Goal: Task Accomplishment & Management: Use online tool/utility

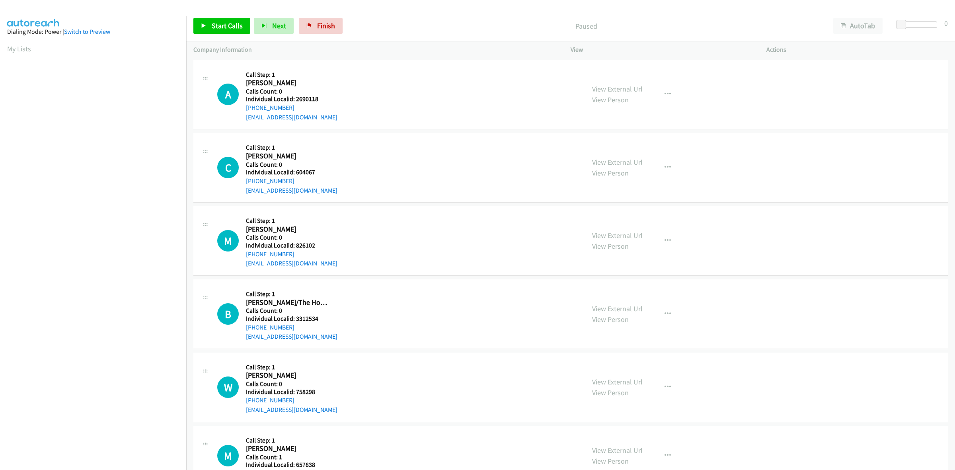
drag, startPoint x: 25, startPoint y: 48, endPoint x: 0, endPoint y: 50, distance: 24.8
click at [25, 48] on link "My Lists" at bounding box center [19, 48] width 24 height 9
drag, startPoint x: 329, startPoint y: 98, endPoint x: 296, endPoint y: 100, distance: 33.1
click at [296, 100] on div "A Callback Scheduled Call Step: 1 [PERSON_NAME] America/[GEOGRAPHIC_DATA] Calls…" at bounding box center [397, 94] width 360 height 55
copy h5 "2690118"
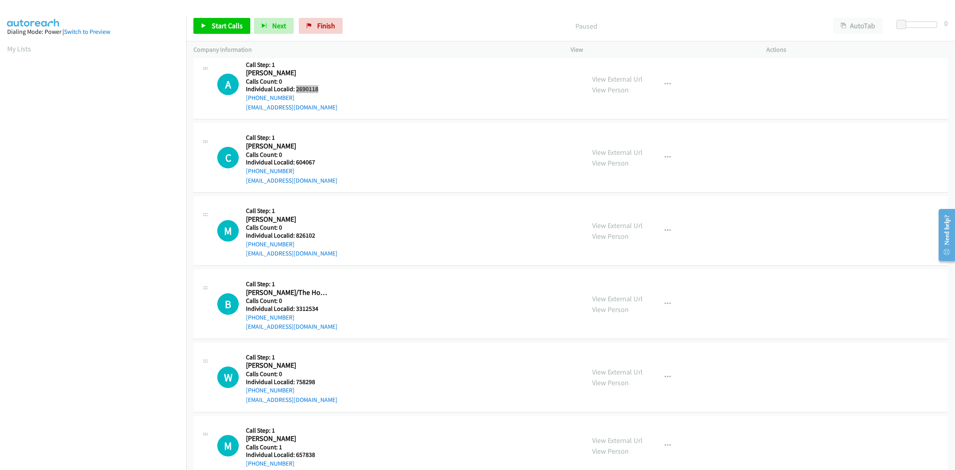
scroll to position [12, 0]
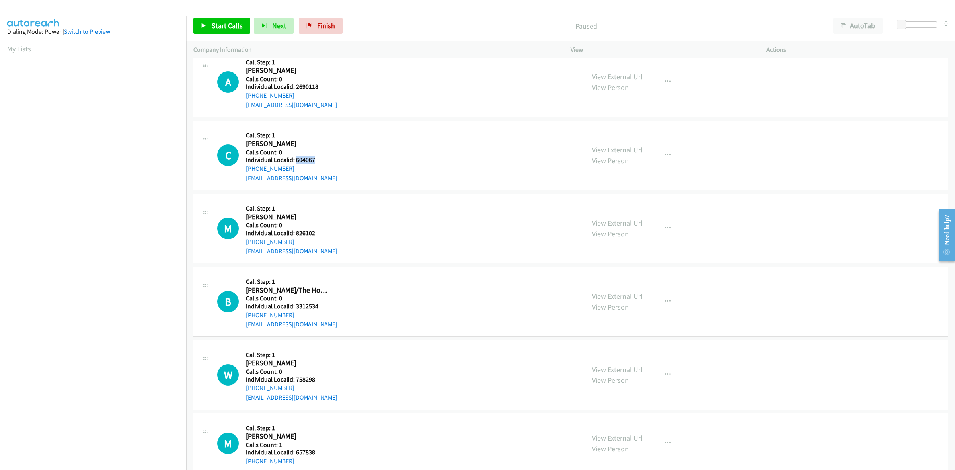
drag, startPoint x: 314, startPoint y: 158, endPoint x: 295, endPoint y: 161, distance: 18.9
click at [295, 161] on h5 "Individual Localid: 604067" at bounding box center [292, 160] width 92 height 8
copy h5 "604067"
drag, startPoint x: 18, startPoint y: 48, endPoint x: 3, endPoint y: 44, distance: 15.2
click at [18, 48] on link "My Lists" at bounding box center [19, 48] width 24 height 9
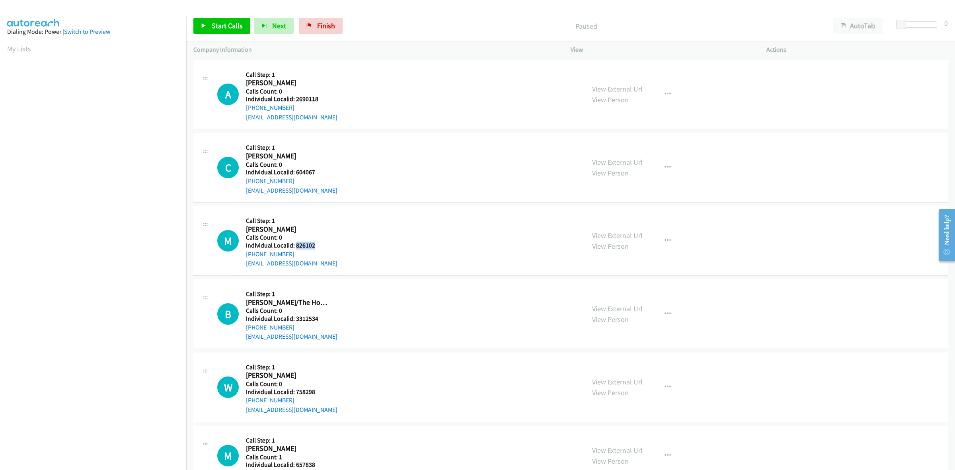
drag, startPoint x: 313, startPoint y: 247, endPoint x: 296, endPoint y: 247, distance: 17.5
click at [296, 247] on h5 "Individual Localid: 826102" at bounding box center [292, 246] width 92 height 8
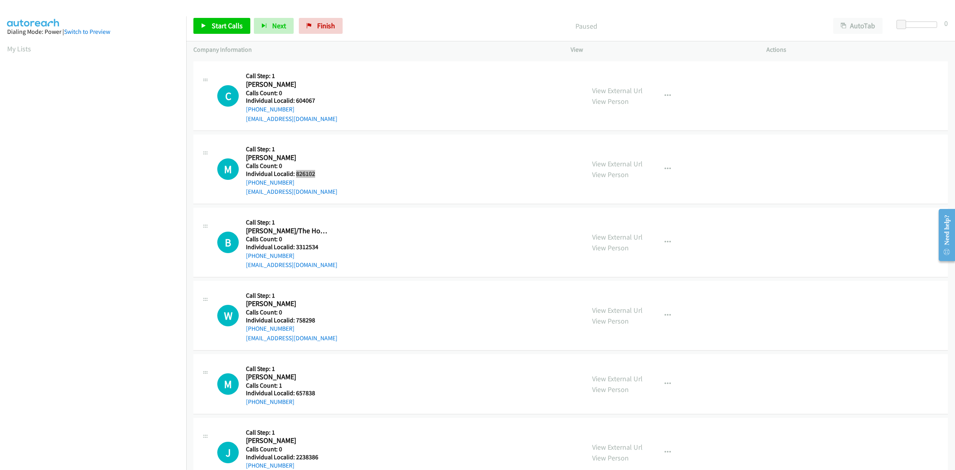
scroll to position [87, 0]
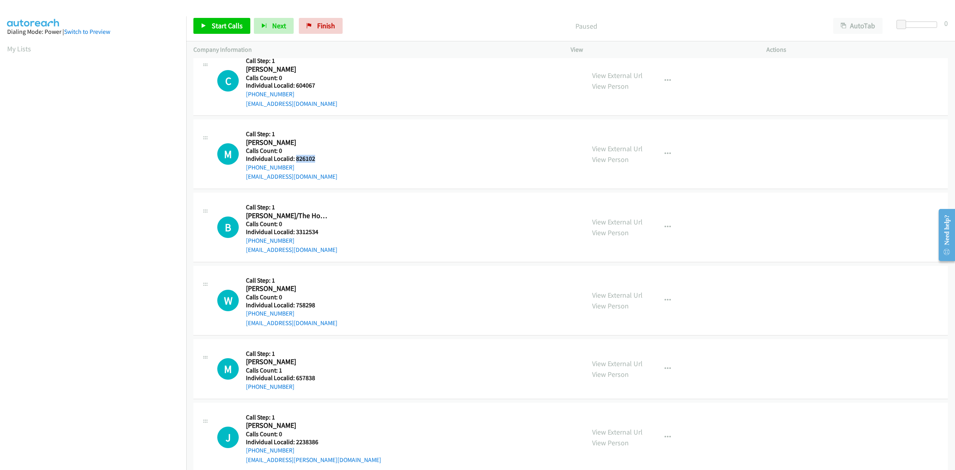
click at [424, 167] on div "M Callback Scheduled Call Step: 1 Mateo Oliveira America/Los_Angeles Calls Coun…" at bounding box center [397, 154] width 360 height 55
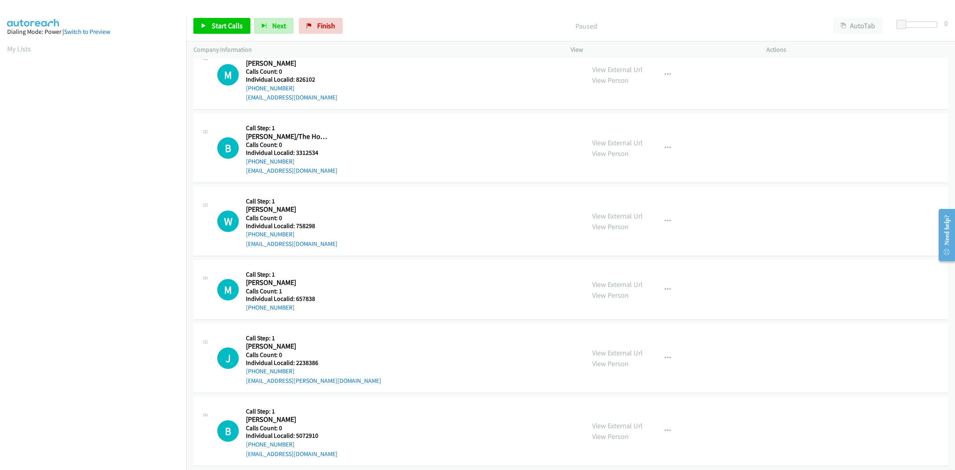
scroll to position [174, 0]
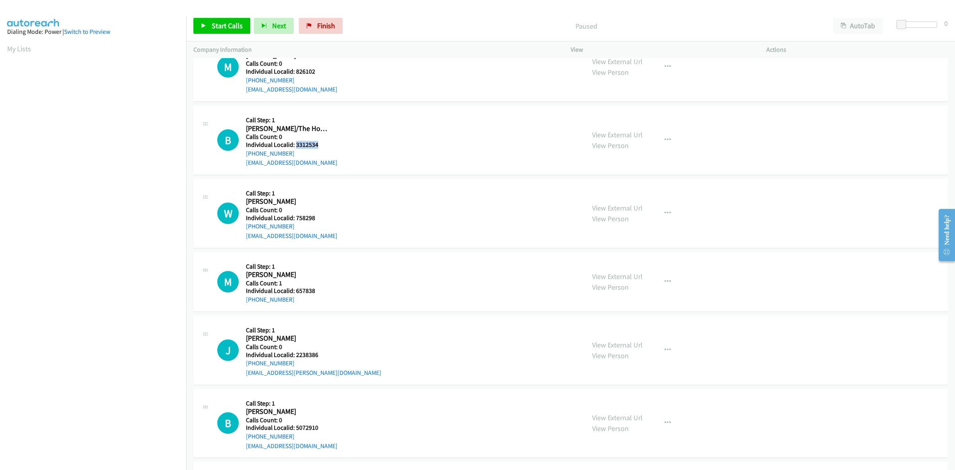
drag, startPoint x: 321, startPoint y: 146, endPoint x: 294, endPoint y: 144, distance: 27.2
click at [294, 144] on h5 "Individual Localid: 3312534" at bounding box center [292, 145] width 92 height 8
copy h5 "3312534"
click at [337, 135] on div "B Callback Scheduled Call Step: 1 Bob Holy/The House America/Chicago Calls Coun…" at bounding box center [397, 140] width 360 height 55
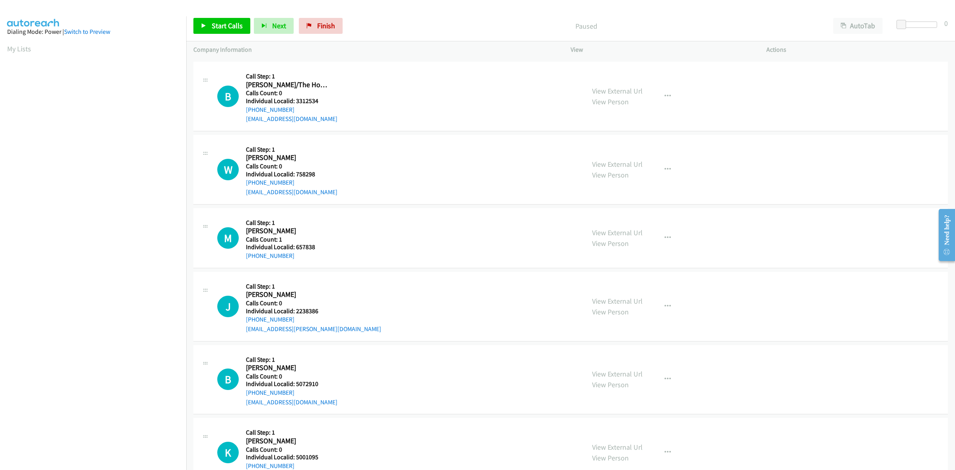
scroll to position [224, 0]
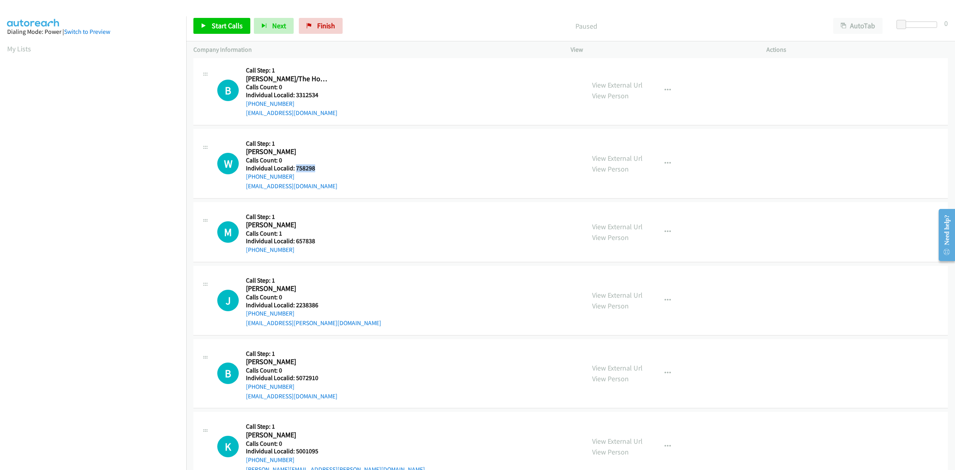
drag, startPoint x: 321, startPoint y: 166, endPoint x: 295, endPoint y: 169, distance: 26.0
click at [295, 169] on h5 "Individual Localid: 758298" at bounding box center [292, 168] width 92 height 8
copy h5 "758298"
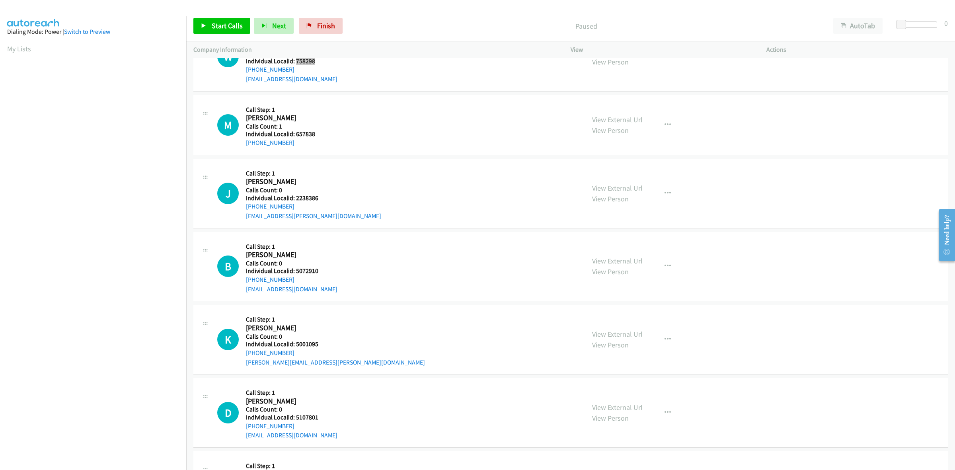
scroll to position [335, 0]
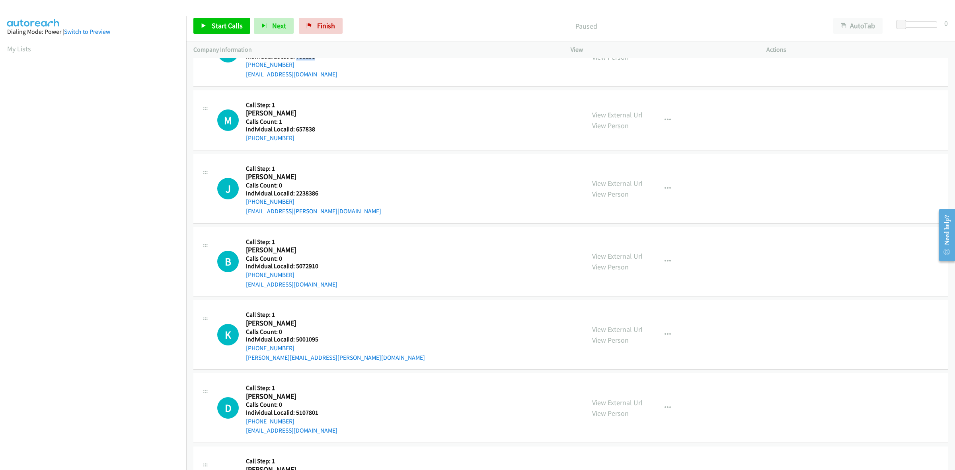
drag, startPoint x: 322, startPoint y: 132, endPoint x: 297, endPoint y: 130, distance: 25.6
click at [297, 130] on div "Callback Scheduled Call Step: 1 Mark Musch America/Chicago Calls Count: 1 Indiv…" at bounding box center [287, 119] width 82 height 45
click at [319, 125] on h5 "Individual Localid: 657838" at bounding box center [287, 129] width 82 height 8
drag, startPoint x: 316, startPoint y: 127, endPoint x: 296, endPoint y: 128, distance: 19.9
click at [296, 128] on h5 "Individual Localid: 657838" at bounding box center [287, 129] width 82 height 8
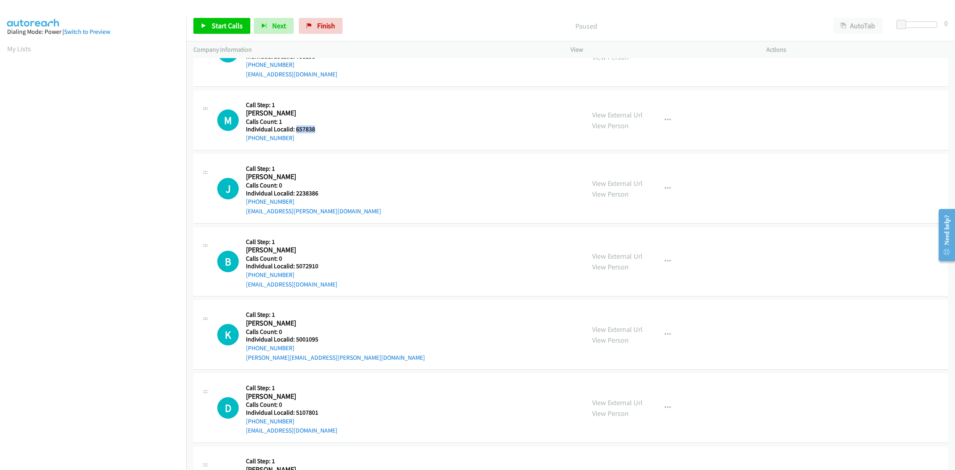
copy h5 "657838"
click at [665, 119] on icon "button" at bounding box center [667, 120] width 6 height 6
click at [599, 170] on link "Skip Call" at bounding box center [625, 172] width 106 height 16
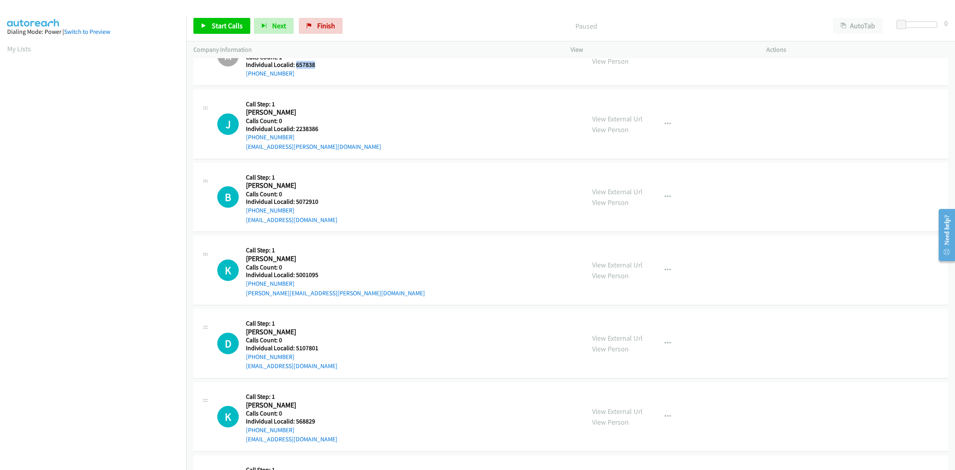
scroll to position [410, 0]
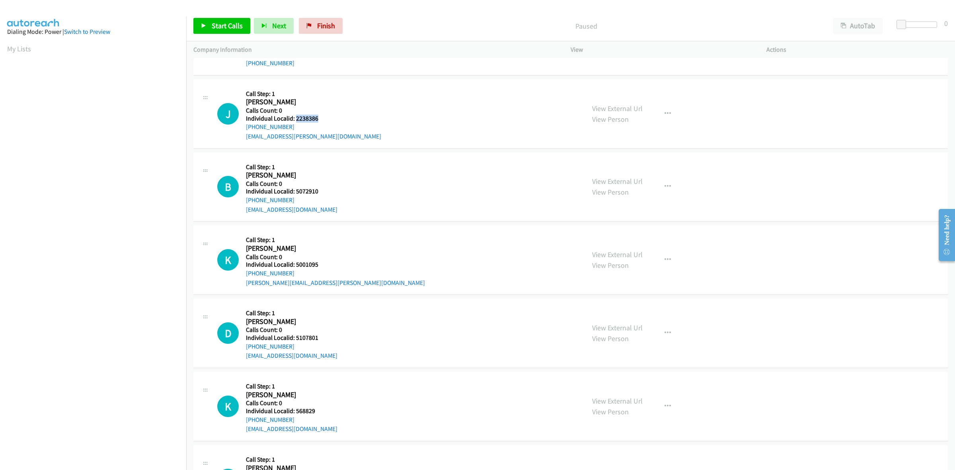
drag, startPoint x: 321, startPoint y: 118, endPoint x: 294, endPoint y: 119, distance: 26.3
click at [294, 119] on h5 "Individual Localid: 2238386" at bounding box center [313, 119] width 135 height 8
copy h5 "2238386"
drag, startPoint x: 444, startPoint y: 171, endPoint x: 233, endPoint y: 99, distance: 223.1
click at [440, 171] on div "B Callback Scheduled Call Step: 1 Billy Worthy America/Chicago Calls Count: 0 I…" at bounding box center [397, 187] width 360 height 55
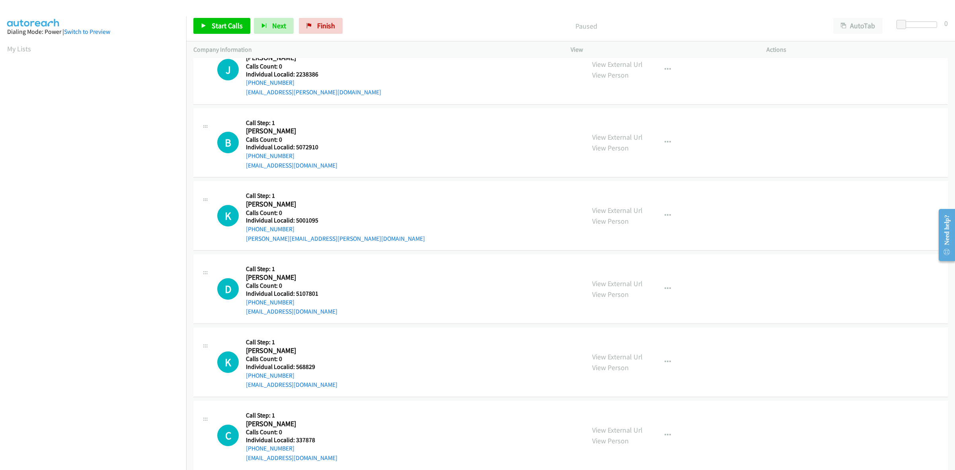
scroll to position [460, 0]
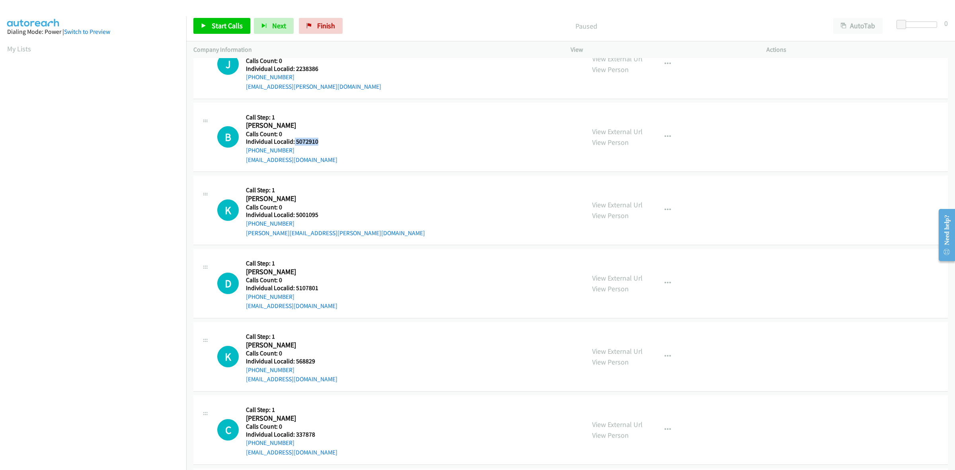
drag, startPoint x: 313, startPoint y: 143, endPoint x: 293, endPoint y: 143, distance: 19.5
click at [293, 143] on h5 "Individual Localid: 5072910" at bounding box center [292, 142] width 92 height 8
copy h5 "5072910"
click at [442, 106] on div "B Callback Scheduled Call Step: 1 Billy Worthy America/Chicago Calls Count: 0 I…" at bounding box center [570, 138] width 754 height 70
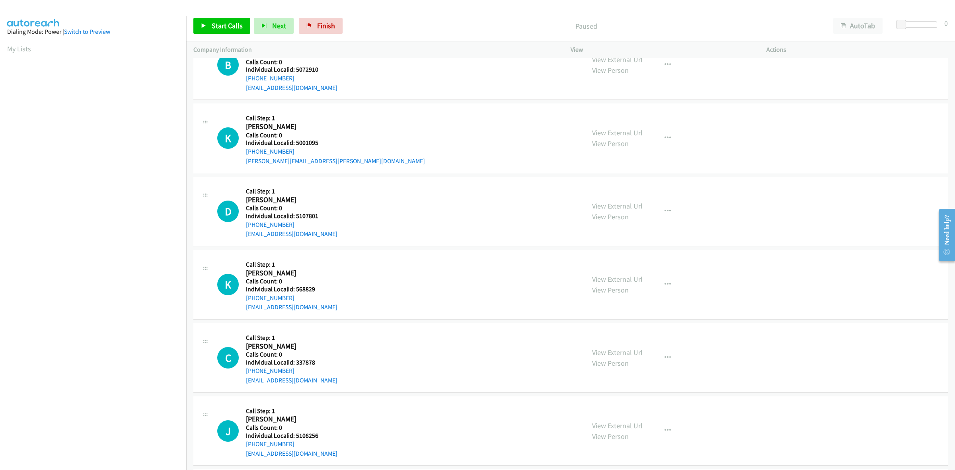
scroll to position [547, 0]
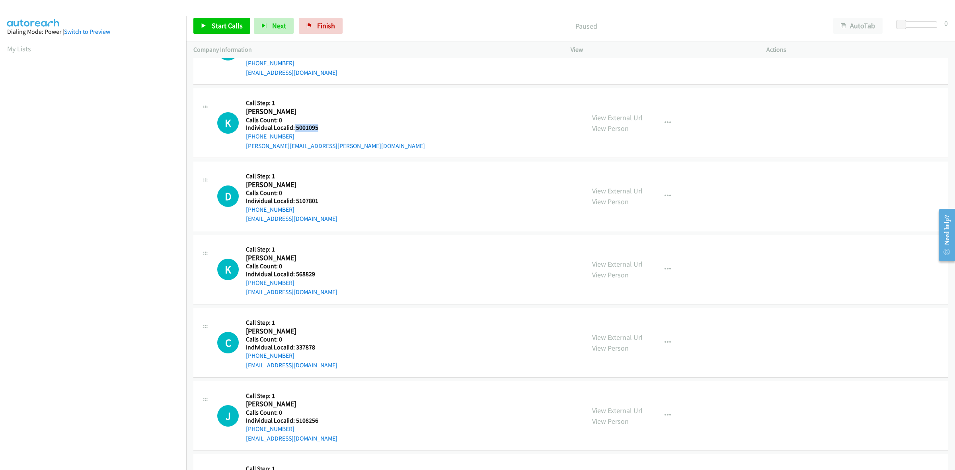
drag, startPoint x: 314, startPoint y: 128, endPoint x: 294, endPoint y: 128, distance: 19.9
click at [294, 128] on h5 "Individual Localid: 5001095" at bounding box center [335, 128] width 179 height 8
copy h5 "5001095"
click at [426, 183] on div "D Callback Scheduled Call Step: 1 David Medzyk America/Los_Angeles Calls Count:…" at bounding box center [397, 196] width 360 height 55
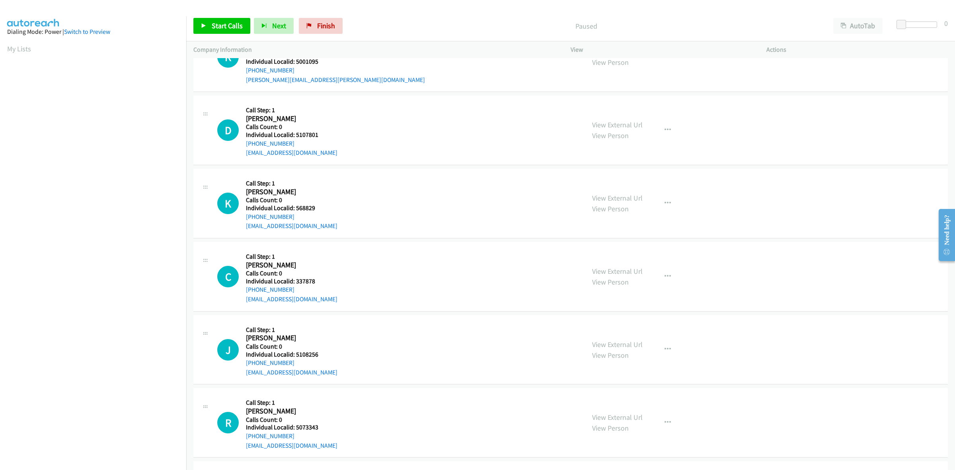
scroll to position [621, 0]
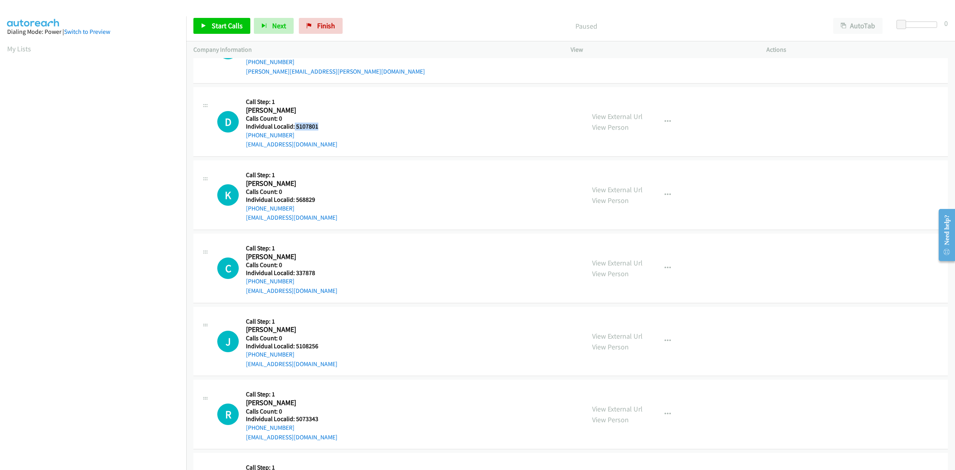
drag, startPoint x: 300, startPoint y: 128, endPoint x: 293, endPoint y: 128, distance: 7.2
click at [293, 128] on h5 "Individual Localid: 5107801" at bounding box center [292, 127] width 92 height 8
copy h5 "5107801"
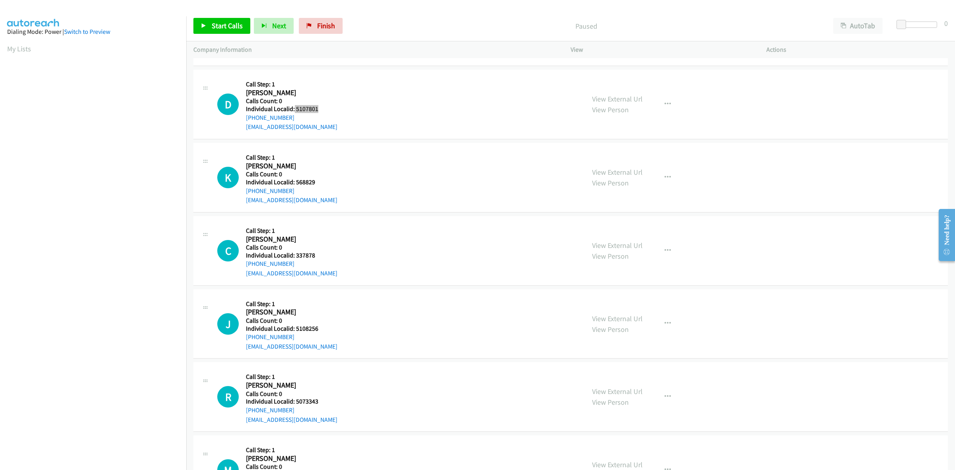
scroll to position [647, 0]
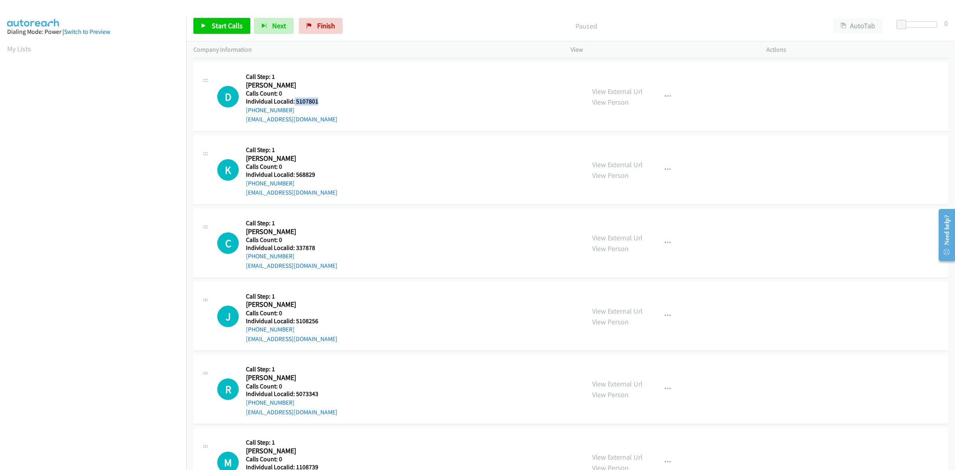
copy h5 "5107801"
drag, startPoint x: 413, startPoint y: 123, endPoint x: 376, endPoint y: 128, distance: 37.0
click at [413, 123] on div "D Callback Scheduled Call Step: 1 David Medzyk America/Los_Angeles Calls Count:…" at bounding box center [397, 96] width 360 height 55
drag, startPoint x: 315, startPoint y: 174, endPoint x: 295, endPoint y: 174, distance: 19.9
click at [295, 174] on h5 "Individual Localid: 568829" at bounding box center [292, 175] width 92 height 8
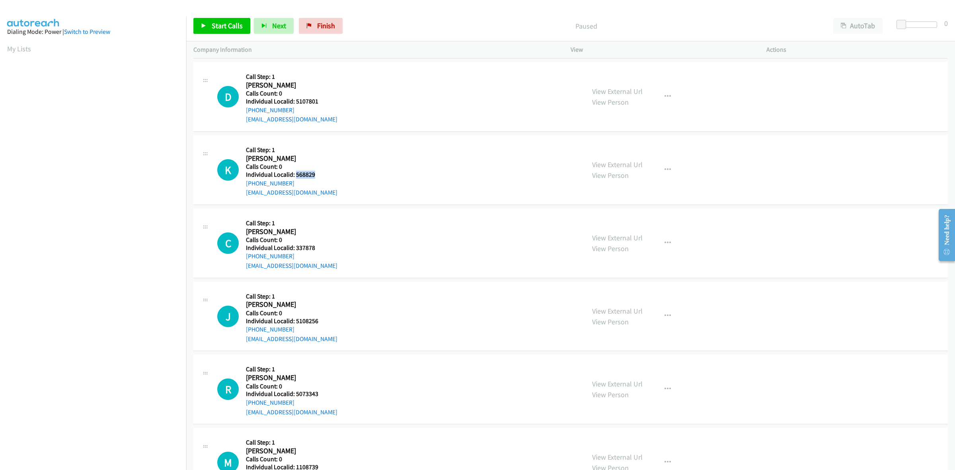
copy h5 "568829"
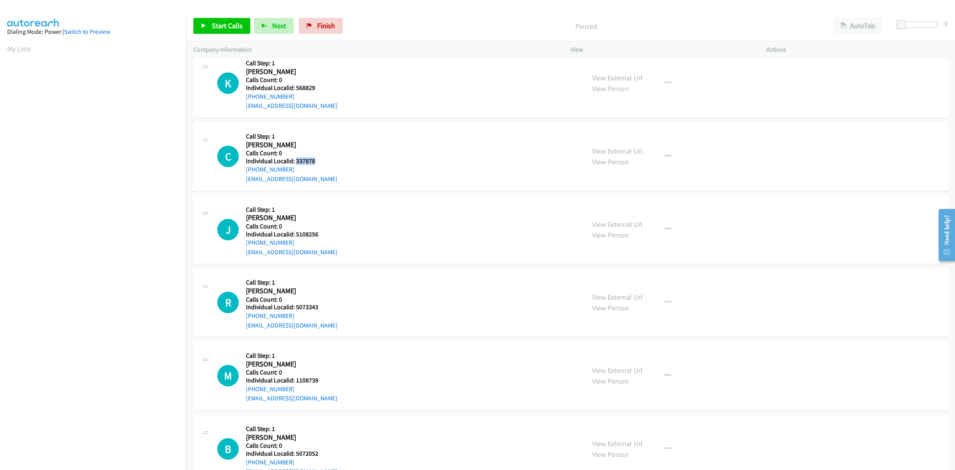
drag, startPoint x: 311, startPoint y: 160, endPoint x: 295, endPoint y: 162, distance: 15.6
click at [295, 162] on h5 "Individual Localid: 337878" at bounding box center [292, 161] width 92 height 8
copy h5 "337878"
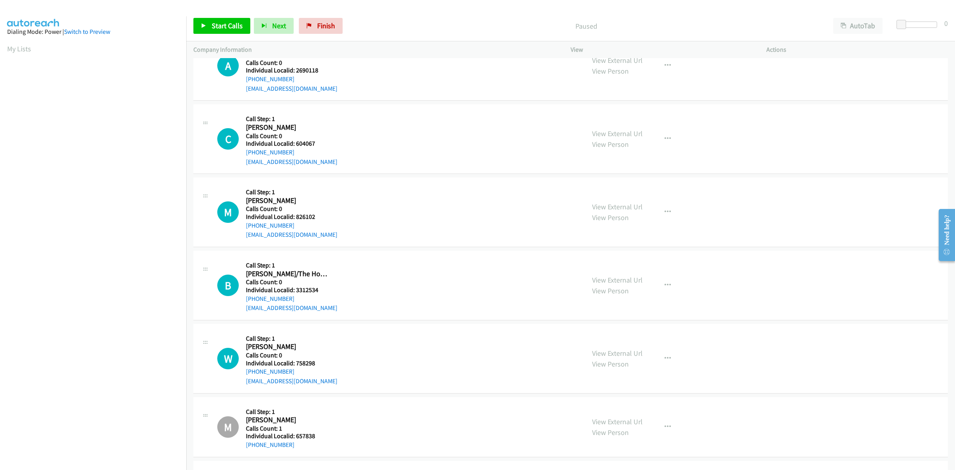
scroll to position [0, 0]
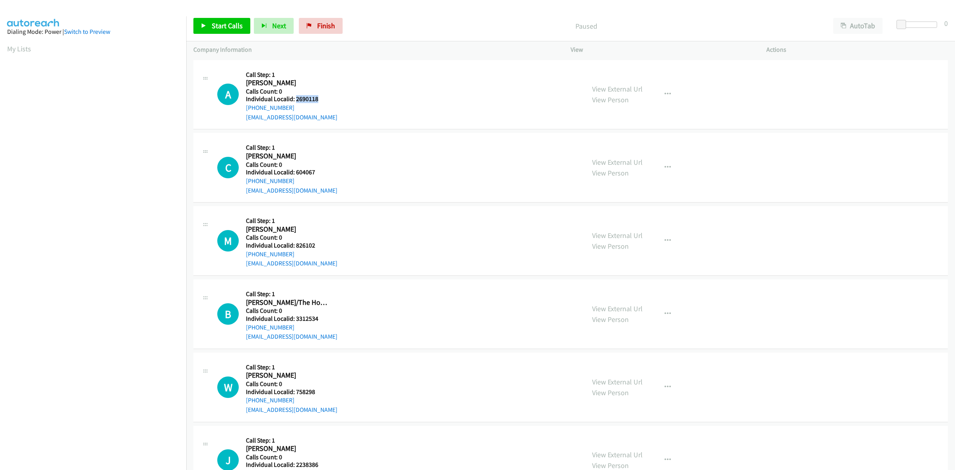
drag, startPoint x: 319, startPoint y: 99, endPoint x: 296, endPoint y: 101, distance: 22.3
click at [296, 101] on h5 "Individual Localid: 2690118" at bounding box center [292, 99] width 92 height 8
copy h5 "2690118"
drag, startPoint x: 333, startPoint y: 68, endPoint x: 310, endPoint y: 92, distance: 32.9
click at [333, 68] on div "A Callback Scheduled Call Step: 1 Anthony Pobjecky America/Chicago Calls Count:…" at bounding box center [397, 94] width 360 height 55
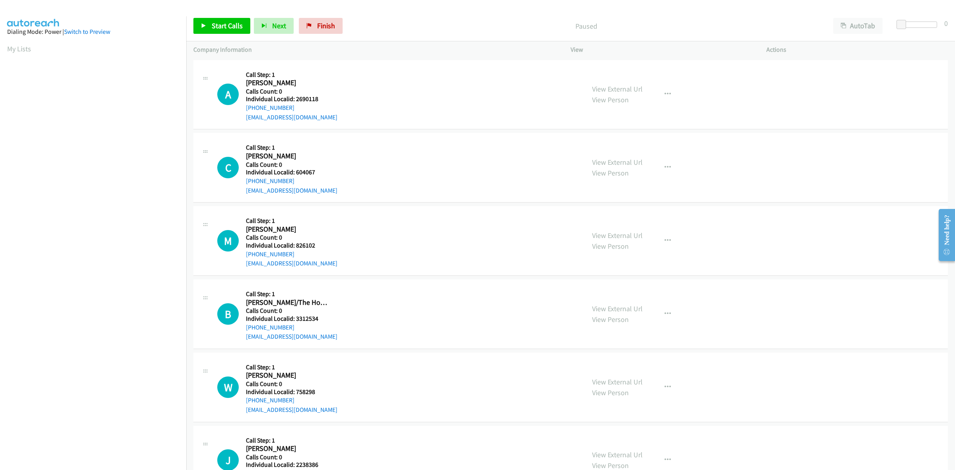
drag, startPoint x: 292, startPoint y: 109, endPoint x: 245, endPoint y: 108, distance: 46.6
click at [245, 108] on div "A Callback Scheduled Call Step: 1 Anthony Pobjecky America/Chicago Calls Count:…" at bounding box center [397, 94] width 360 height 55
copy link "+1 815-988-7484"
drag, startPoint x: 324, startPoint y: 97, endPoint x: 296, endPoint y: 97, distance: 28.7
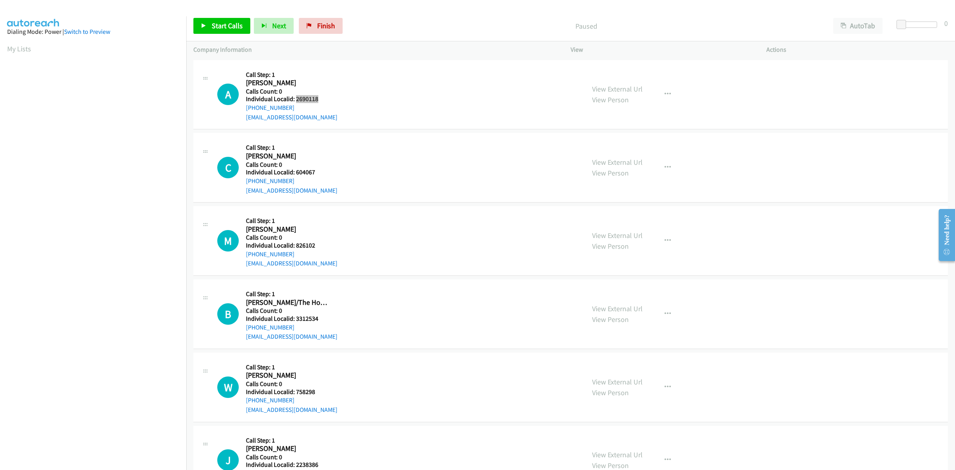
click at [296, 97] on h5 "Individual Localid: 2690118" at bounding box center [292, 99] width 92 height 8
copy h5 "2690118"
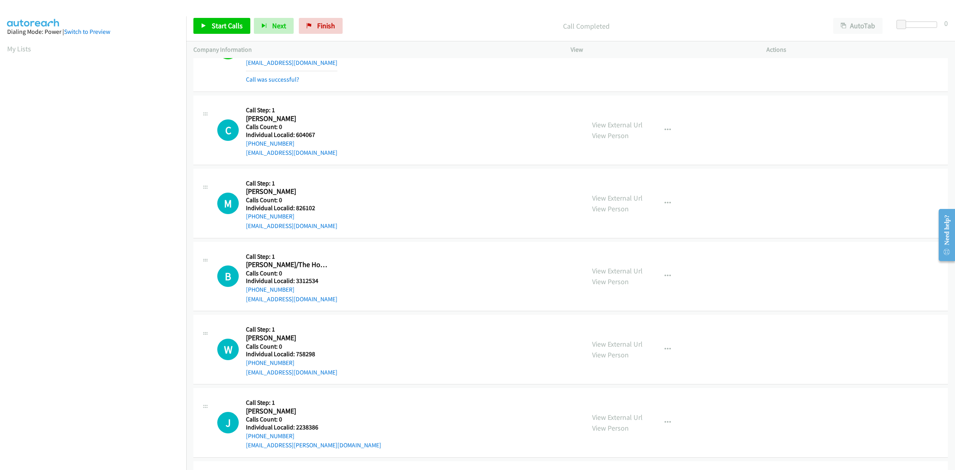
scroll to position [62, 0]
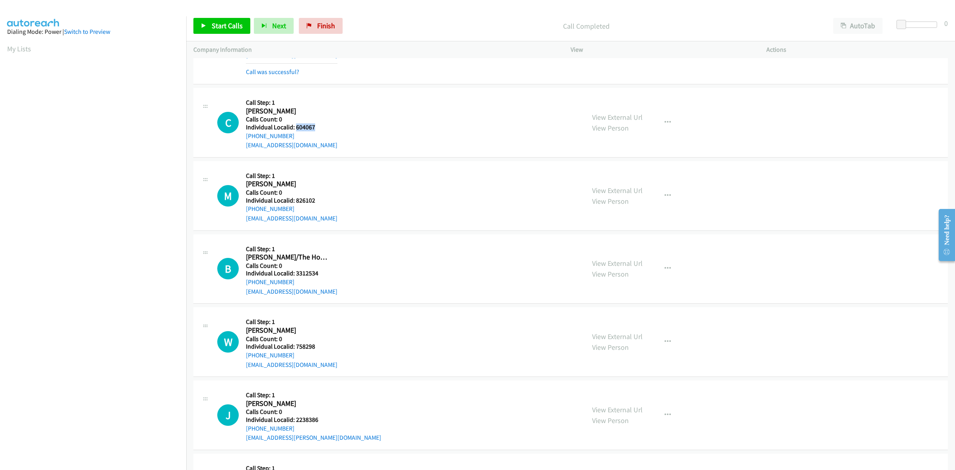
drag, startPoint x: 317, startPoint y: 125, endPoint x: 296, endPoint y: 125, distance: 21.5
click at [296, 125] on h5 "Individual Localid: 604067" at bounding box center [292, 127] width 92 height 8
copy h5 "604067"
click at [462, 128] on div "C Callback Scheduled Call Step: 1 Christopher Sa America/Los_Angeles Calls Coun…" at bounding box center [397, 122] width 360 height 55
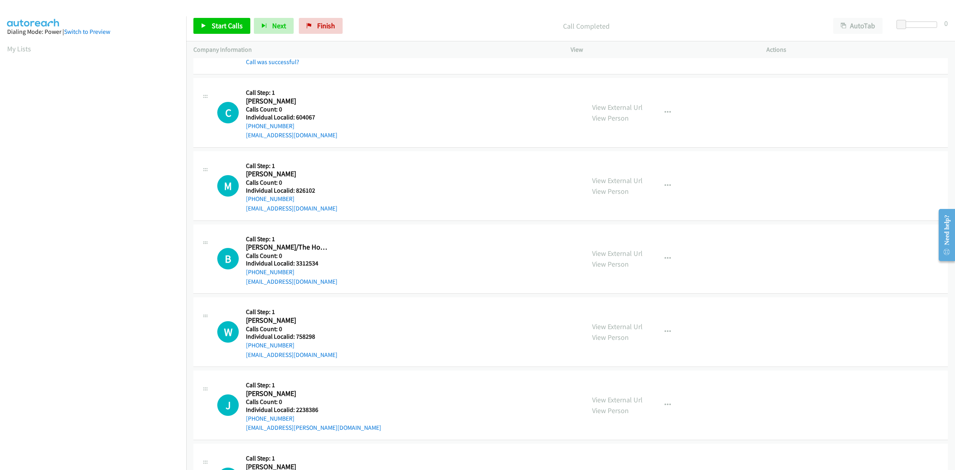
scroll to position [74, 0]
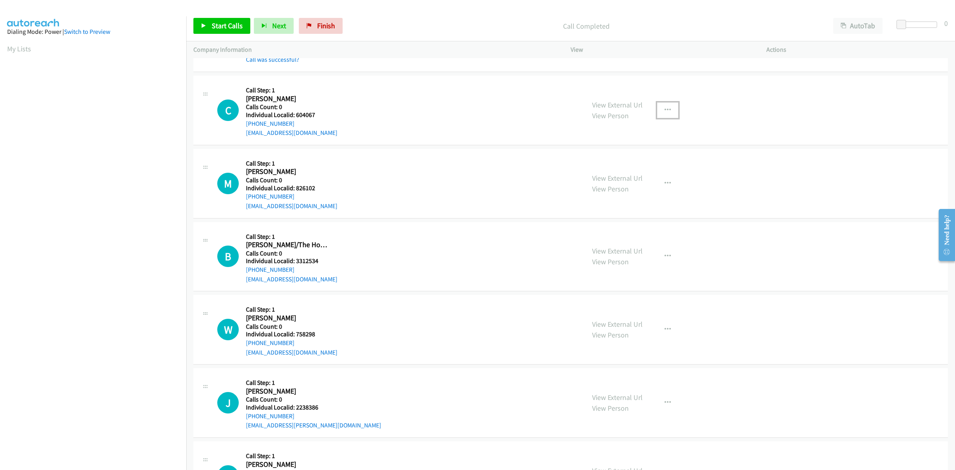
click at [664, 104] on button "button" at bounding box center [667, 110] width 21 height 16
click at [626, 160] on link "Skip Call" at bounding box center [625, 162] width 106 height 16
click at [665, 184] on icon "button" at bounding box center [667, 183] width 6 height 6
click at [625, 238] on link "Skip Call" at bounding box center [625, 235] width 106 height 16
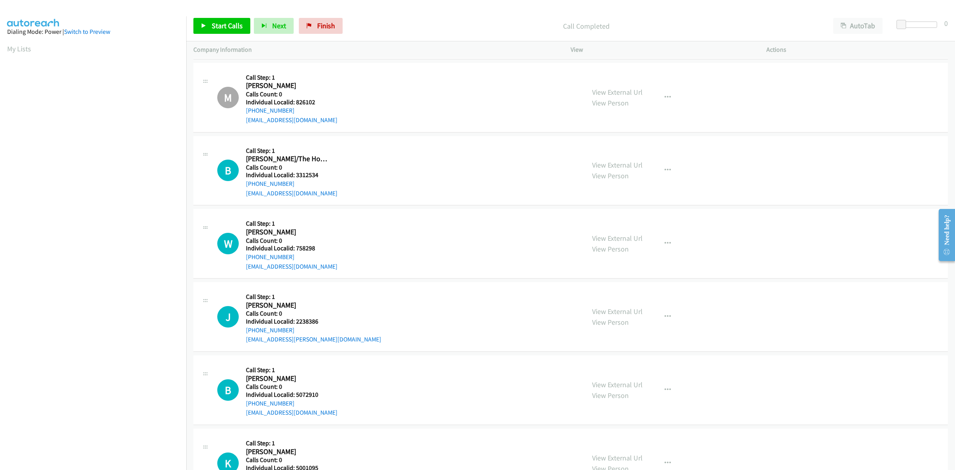
scroll to position [162, 0]
drag, startPoint x: 318, startPoint y: 172, endPoint x: 294, endPoint y: 172, distance: 23.1
click at [294, 172] on h5 "Individual Localid: 3312534" at bounding box center [292, 174] width 92 height 8
copy h5 "3312534"
click at [337, 148] on div "B Callback Scheduled Call Step: 1 Bob Holy/The House America/Chicago Calls Coun…" at bounding box center [397, 169] width 360 height 55
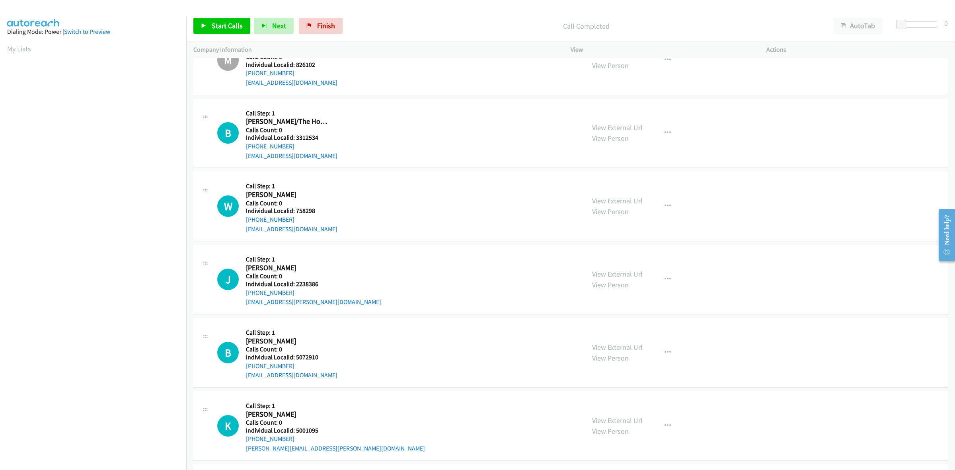
scroll to position [199, 0]
drag, startPoint x: 293, startPoint y: 144, endPoint x: 243, endPoint y: 146, distance: 50.6
click at [243, 146] on div "B Callback Scheduled Call Step: 1 Bob Holy/The House America/Chicago Calls Coun…" at bounding box center [397, 132] width 360 height 55
copy link "+1 334-467-5960"
drag, startPoint x: 318, startPoint y: 134, endPoint x: 296, endPoint y: 136, distance: 21.9
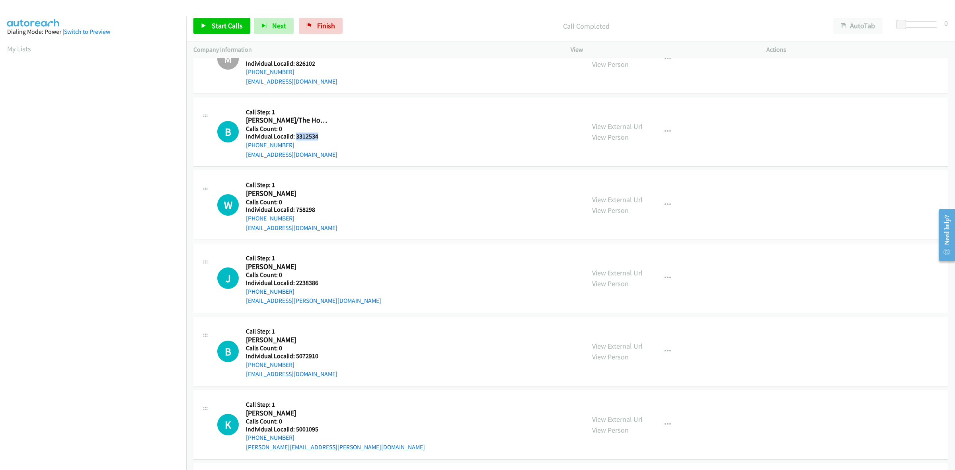
click at [296, 136] on h5 "Individual Localid: 3312534" at bounding box center [292, 136] width 92 height 8
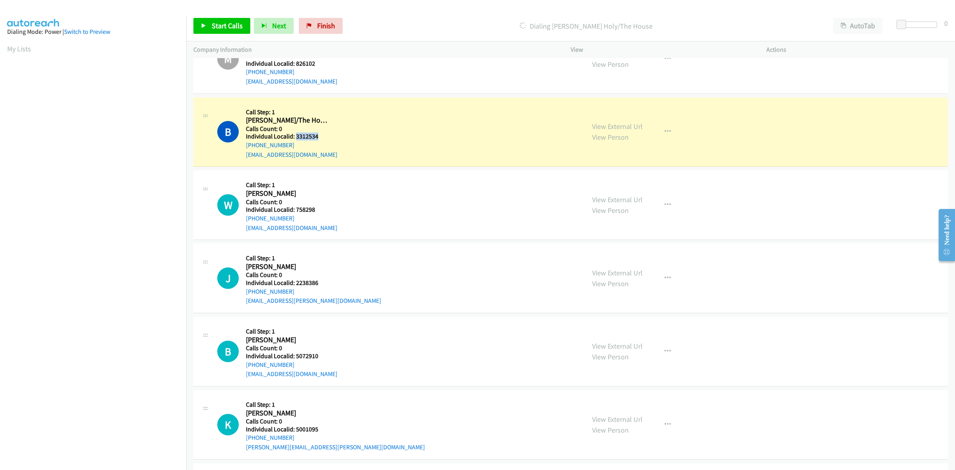
copy h5 "3312534"
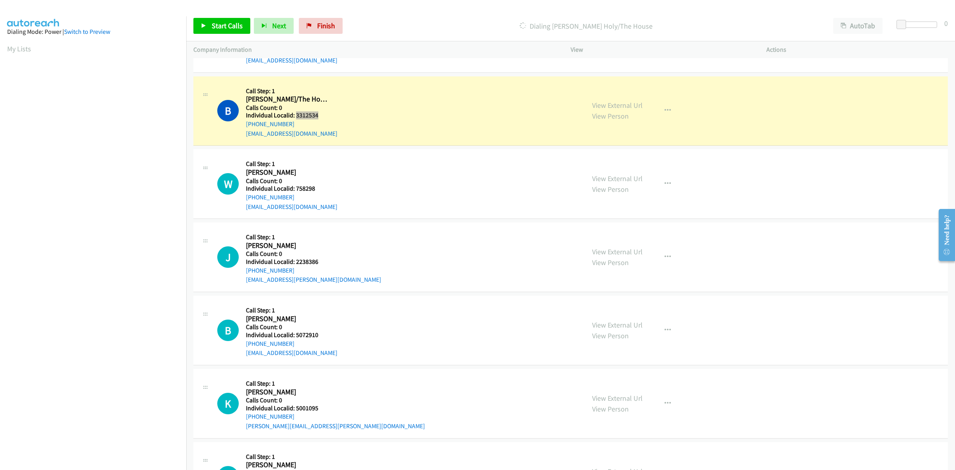
scroll to position [298, 0]
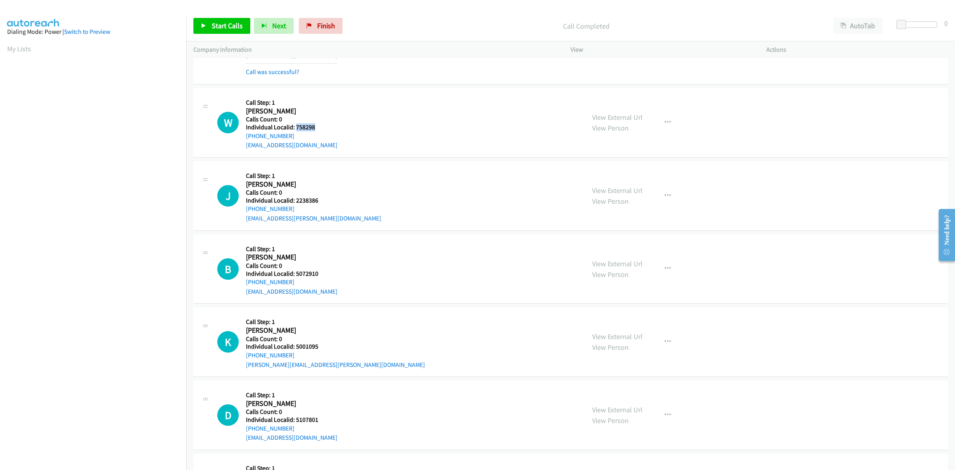
drag, startPoint x: 316, startPoint y: 108, endPoint x: 294, endPoint y: 126, distance: 27.7
click at [294, 126] on h5 "Individual Localid: 758298" at bounding box center [292, 127] width 92 height 8
copy h5 "758298"
click at [287, 144] on link "[EMAIL_ADDRESS][DOMAIN_NAME]" at bounding box center [292, 145] width 92 height 8
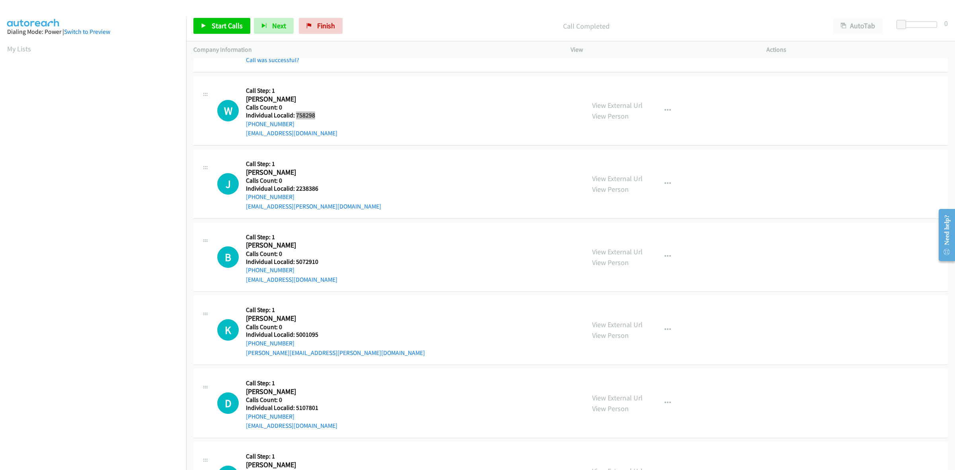
scroll to position [323, 0]
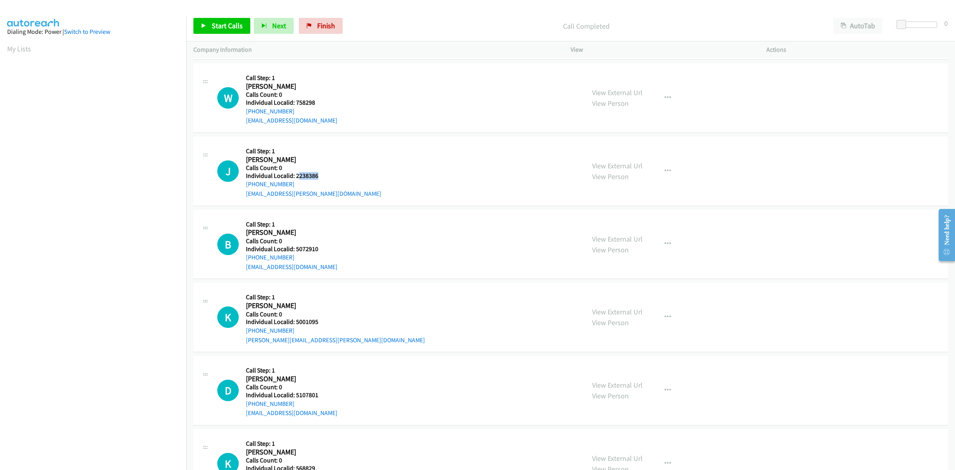
drag, startPoint x: 321, startPoint y: 177, endPoint x: 297, endPoint y: 176, distance: 23.9
click at [297, 176] on h5 "Individual Localid: 2238386" at bounding box center [313, 176] width 135 height 8
copy h5 "238386"
click at [329, 180] on div "J Callback Scheduled Call Step: 1 Jeff Delany America/Los_Angeles Calls Count: …" at bounding box center [397, 171] width 360 height 55
drag, startPoint x: 303, startPoint y: 175, endPoint x: 293, endPoint y: 177, distance: 10.1
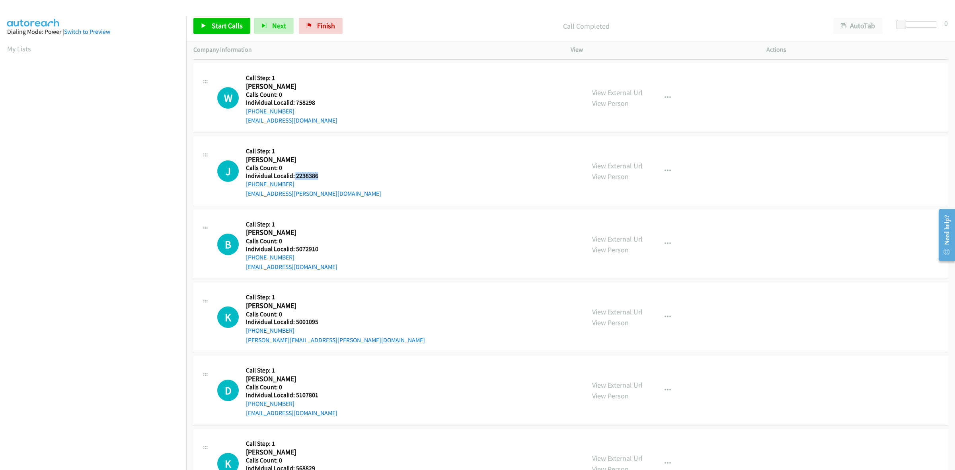
click at [293, 177] on h5 "Individual Localid: 2238386" at bounding box center [313, 176] width 135 height 8
copy h5 "2238386"
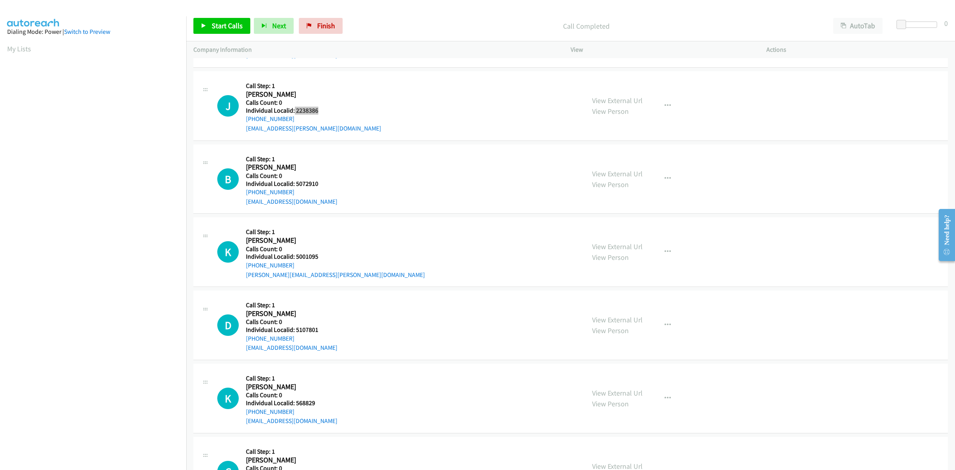
scroll to position [410, 0]
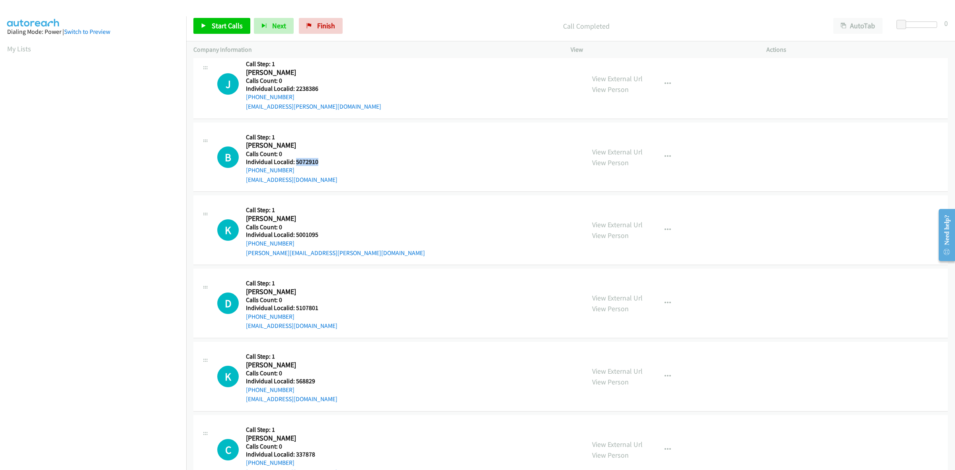
drag, startPoint x: 319, startPoint y: 162, endPoint x: 296, endPoint y: 162, distance: 23.1
click at [296, 162] on h5 "Individual Localid: 5072910" at bounding box center [292, 162] width 92 height 8
drag, startPoint x: 294, startPoint y: 162, endPoint x: 364, endPoint y: 154, distance: 71.2
click at [364, 154] on div "B Callback Scheduled Call Step: 1 Billy Worthy America/Chicago Calls Count: 0 I…" at bounding box center [397, 157] width 360 height 55
drag, startPoint x: 303, startPoint y: 160, endPoint x: 296, endPoint y: 160, distance: 7.6
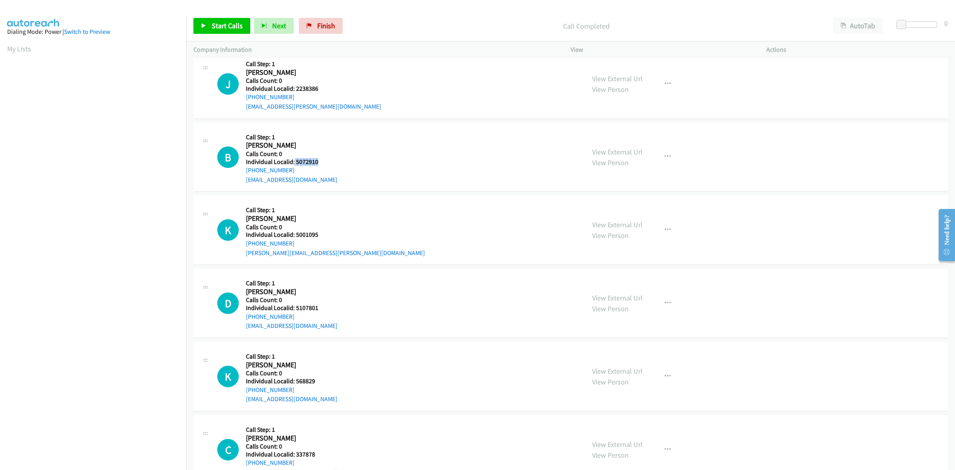
click at [294, 160] on h5 "Individual Localid: 5072910" at bounding box center [292, 162] width 92 height 8
click at [312, 140] on h5 "Call Step: 1" at bounding box center [292, 137] width 92 height 8
drag, startPoint x: 293, startPoint y: 171, endPoint x: 246, endPoint y: 173, distance: 47.0
click at [246, 173] on div "+1 316-500-4173" at bounding box center [292, 171] width 92 height 10
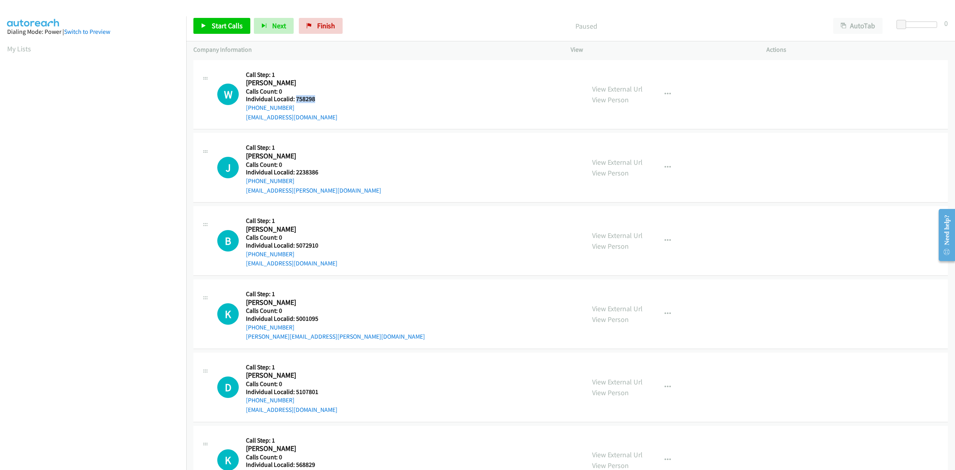
drag, startPoint x: 316, startPoint y: 99, endPoint x: 296, endPoint y: 100, distance: 20.8
click at [296, 100] on h5 "Individual Localid: 758298" at bounding box center [292, 99] width 92 height 8
copy h5 "758298"
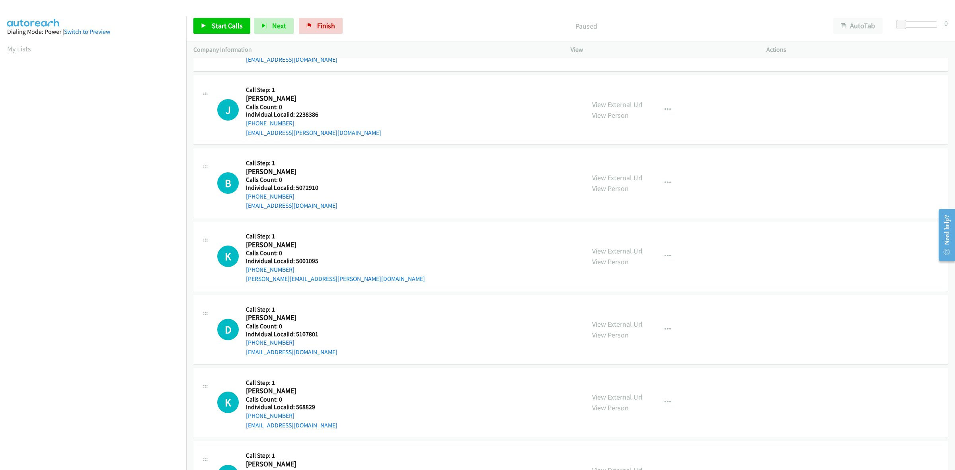
scroll to position [62, 0]
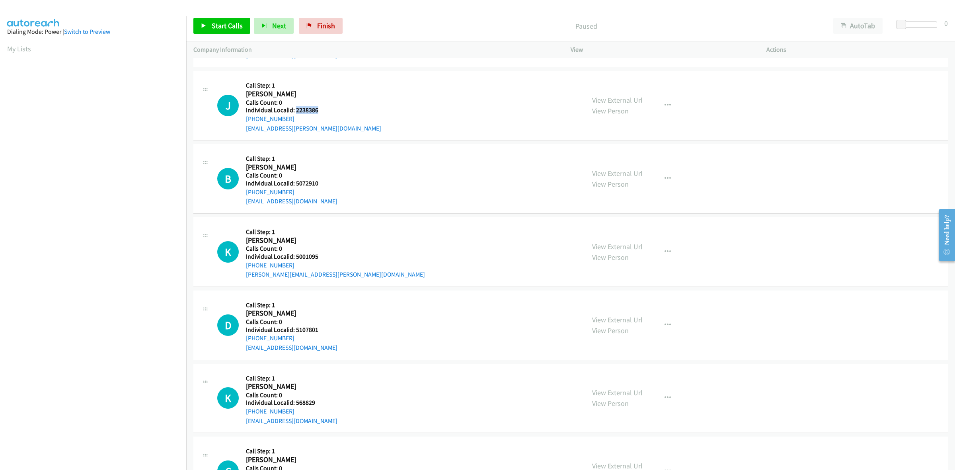
drag, startPoint x: 316, startPoint y: 108, endPoint x: 295, endPoint y: 110, distance: 21.6
click at [295, 110] on h5 "Individual Localid: 2238386" at bounding box center [313, 110] width 135 height 8
copy h5 "2238386"
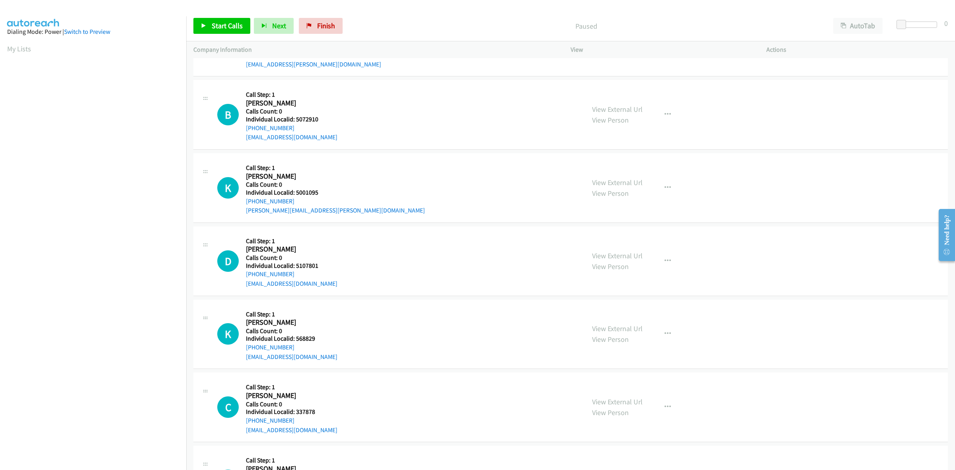
scroll to position [136, 0]
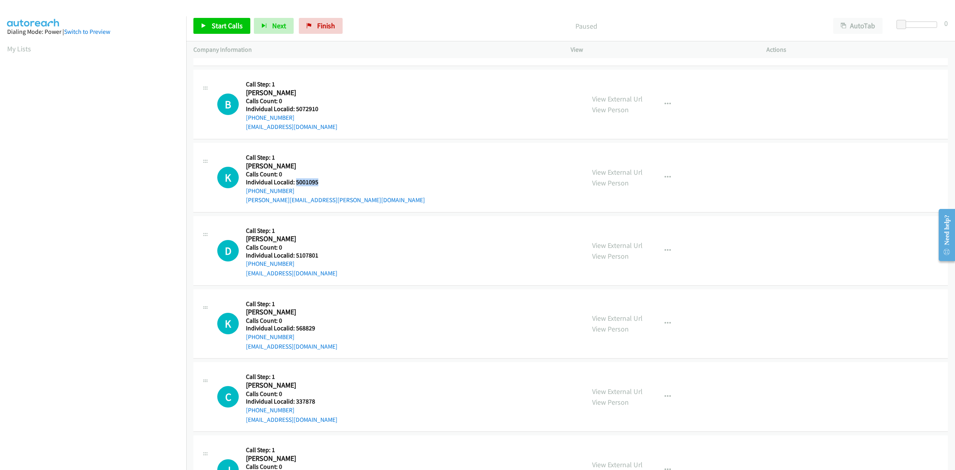
drag, startPoint x: 319, startPoint y: 181, endPoint x: 296, endPoint y: 180, distance: 23.9
click at [296, 180] on h5 "Individual Localid: 5001095" at bounding box center [335, 182] width 179 height 8
copy h5 "5001095"
click at [401, 165] on div "K Callback Scheduled Call Step: 1 [PERSON_NAME] America/[GEOGRAPHIC_DATA] Calls…" at bounding box center [397, 177] width 360 height 55
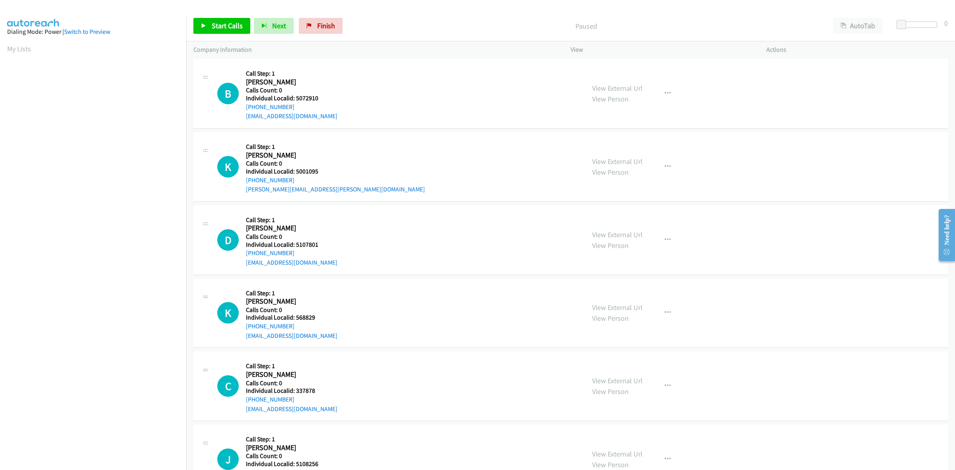
scroll to position [273, 0]
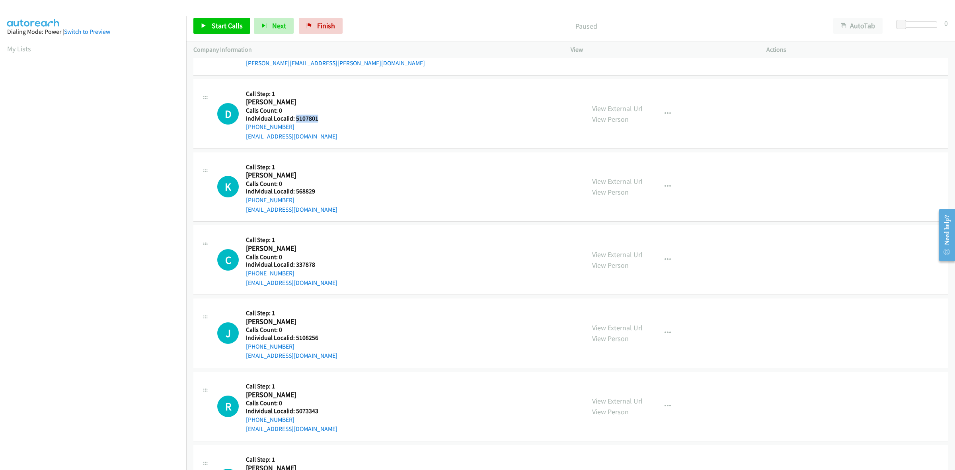
drag, startPoint x: 321, startPoint y: 120, endPoint x: 294, endPoint y: 118, distance: 26.7
click at [294, 118] on h5 "Individual Localid: 5107801" at bounding box center [292, 119] width 92 height 8
copy h5 "5107801"
drag, startPoint x: 376, startPoint y: 179, endPoint x: 332, endPoint y: 169, distance: 45.4
click at [376, 179] on div "K Callback Scheduled Call Step: 1 Kevin Smith America/Denver Calls Count: 0 Ind…" at bounding box center [397, 187] width 360 height 55
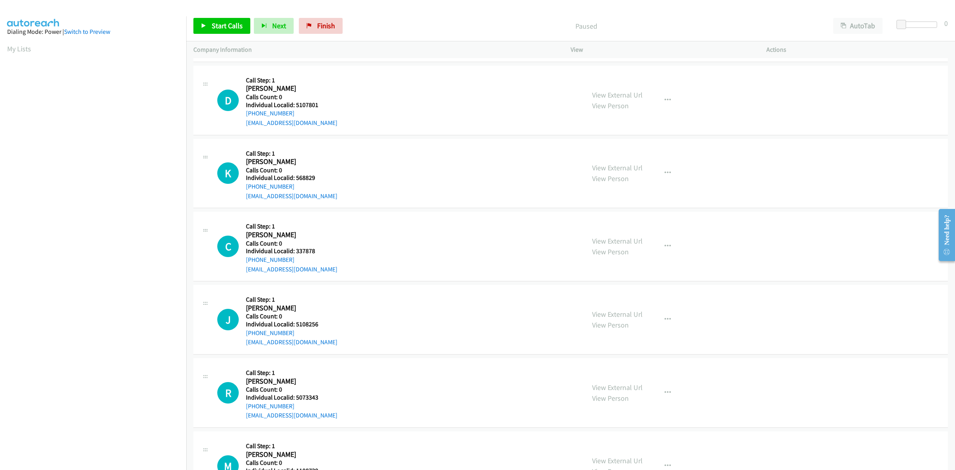
scroll to position [311, 0]
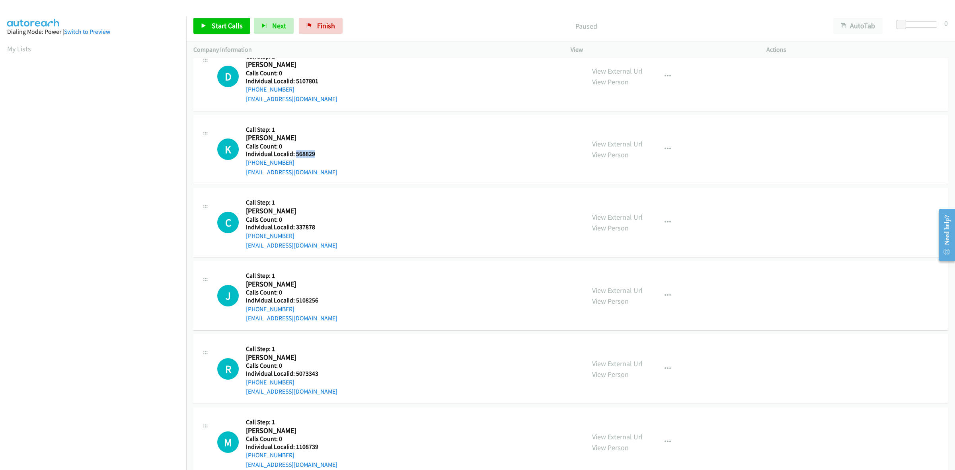
drag, startPoint x: 313, startPoint y: 154, endPoint x: 295, endPoint y: 154, distance: 17.9
click at [295, 154] on h5 "Individual Localid: 568829" at bounding box center [292, 154] width 92 height 8
copy h5 "568829"
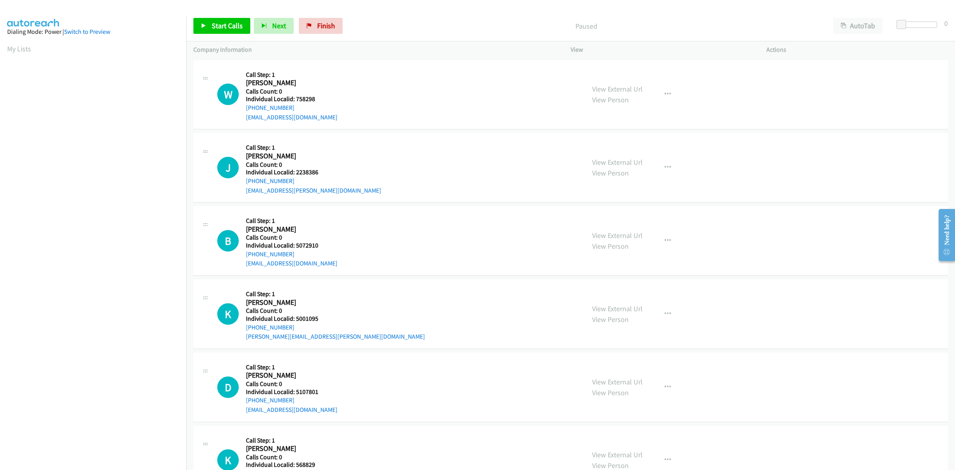
scroll to position [0, 1]
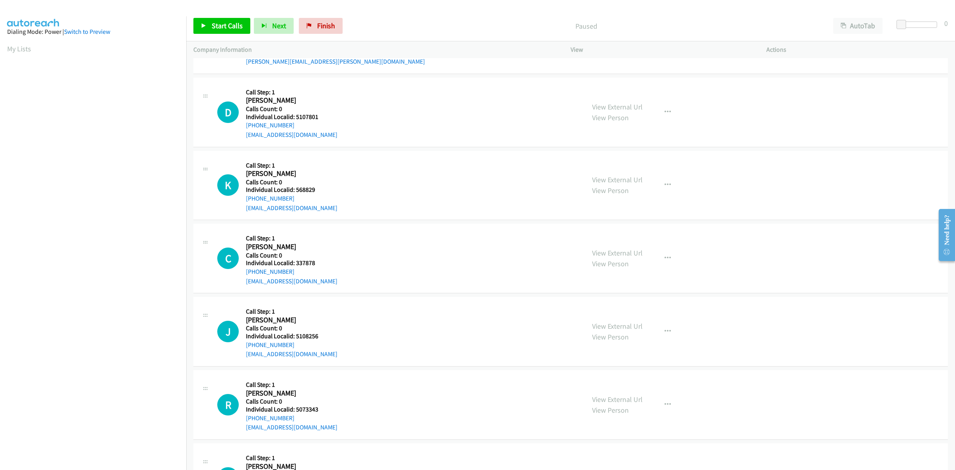
scroll to position [311, 0]
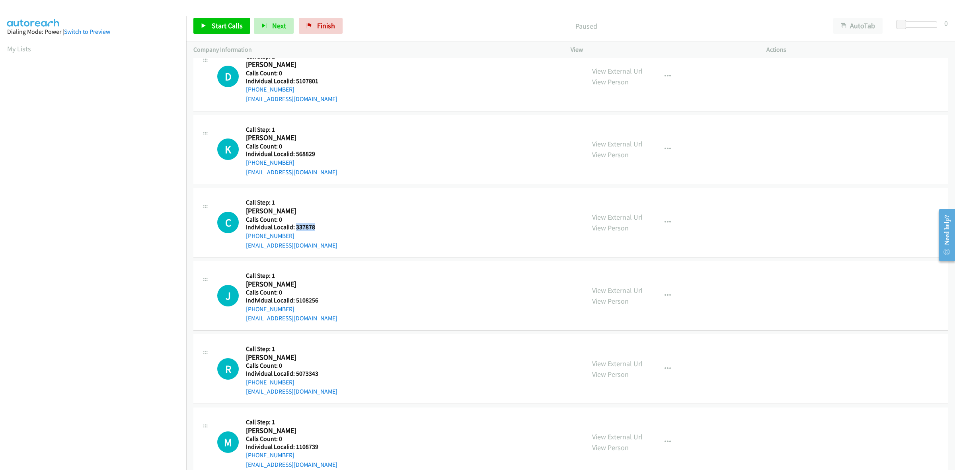
drag, startPoint x: 318, startPoint y: 226, endPoint x: 296, endPoint y: 226, distance: 22.7
click at [296, 226] on h5 "Individual Localid: 337878" at bounding box center [292, 227] width 92 height 8
copy h5 "337878"
click at [667, 220] on button "button" at bounding box center [667, 222] width 21 height 16
click at [625, 275] on link "Skip Call" at bounding box center [625, 275] width 106 height 16
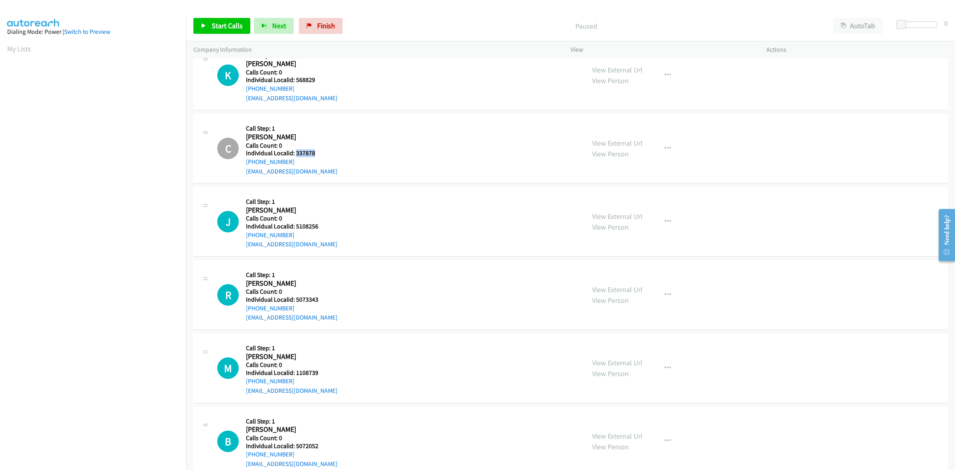
scroll to position [398, 0]
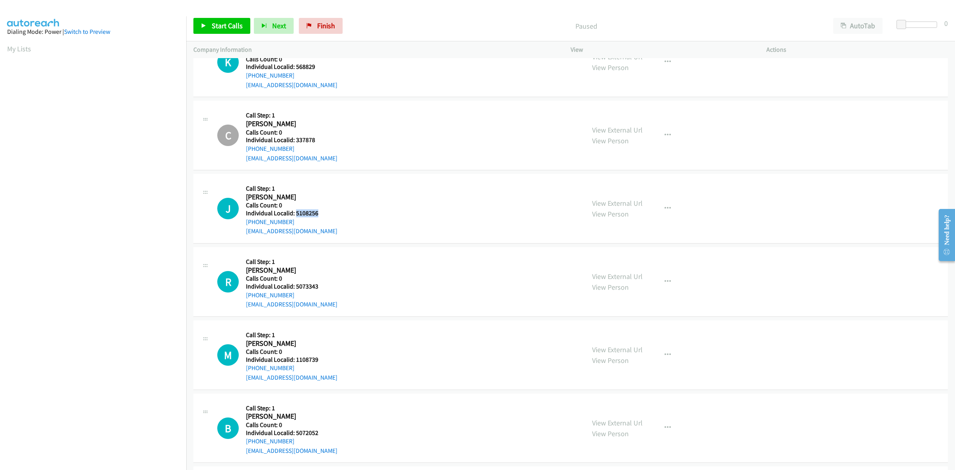
drag, startPoint x: 307, startPoint y: 211, endPoint x: 296, endPoint y: 212, distance: 10.8
click at [296, 212] on h5 "Individual Localid: 5108256" at bounding box center [292, 213] width 92 height 8
copy h5 "5108256"
click at [422, 188] on div "J Callback Scheduled Call Step: 1 James Karnes America/Los_Angeles Calls Count:…" at bounding box center [397, 208] width 360 height 55
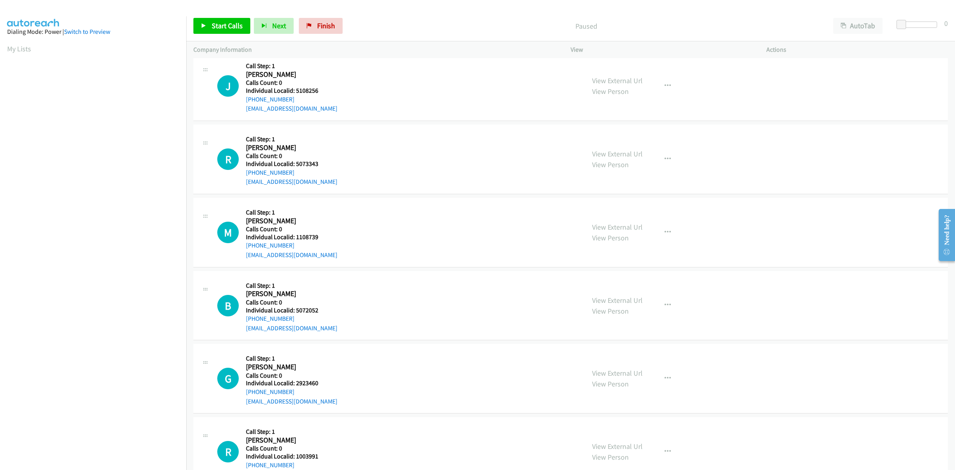
scroll to position [522, 0]
drag, startPoint x: 319, startPoint y: 164, endPoint x: 296, endPoint y: 163, distance: 23.1
click at [296, 163] on h5 "Individual Localid: 5073343" at bounding box center [292, 162] width 92 height 8
copy h5 "5073343"
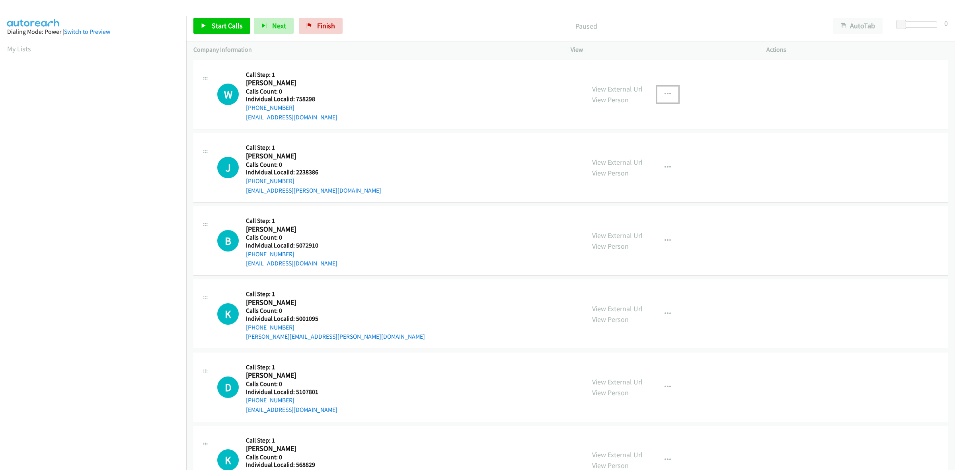
click at [668, 88] on button "button" at bounding box center [667, 94] width 21 height 16
drag, startPoint x: 624, startPoint y: 142, endPoint x: 621, endPoint y: 146, distance: 4.3
click at [624, 142] on link "Skip Call" at bounding box center [625, 146] width 106 height 16
click at [658, 168] on button "button" at bounding box center [667, 168] width 21 height 16
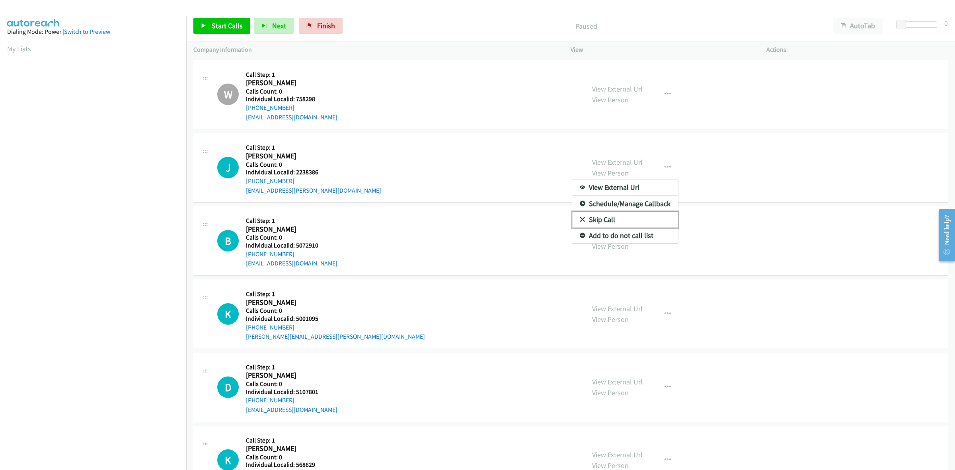
drag, startPoint x: 623, startPoint y: 217, endPoint x: 615, endPoint y: 219, distance: 7.8
click at [623, 218] on link "Skip Call" at bounding box center [625, 220] width 106 height 16
click at [664, 238] on icon "button" at bounding box center [667, 241] width 6 height 6
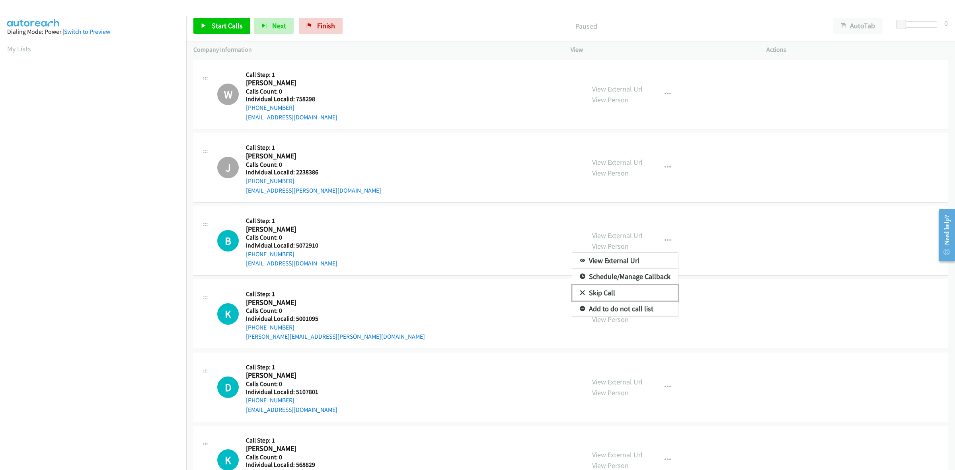
click at [645, 286] on link "Skip Call" at bounding box center [625, 293] width 106 height 16
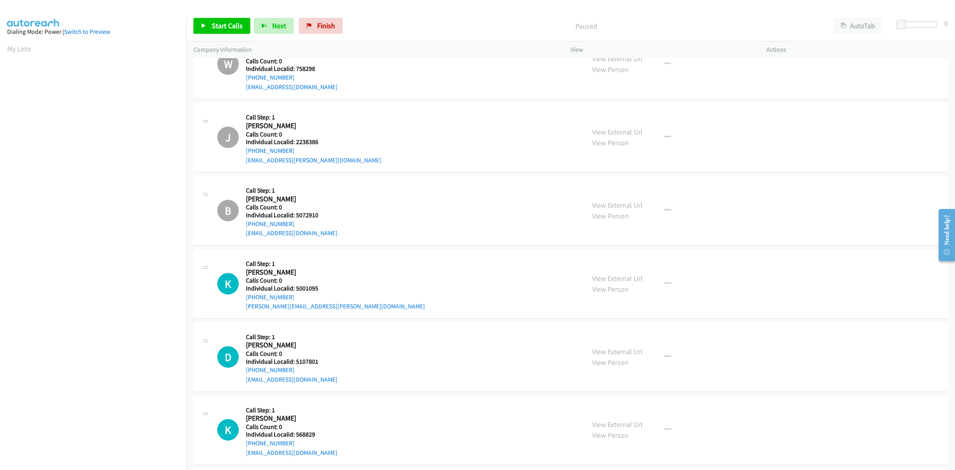
scroll to position [124, 0]
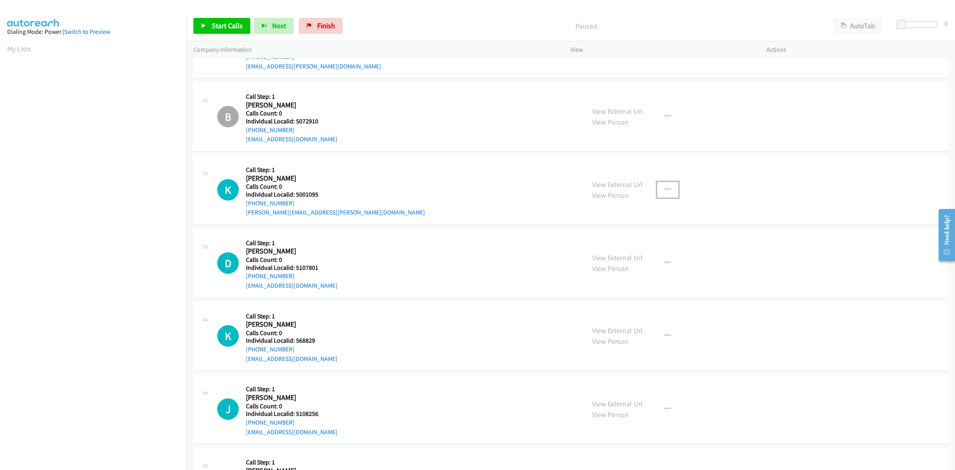
click at [667, 189] on button "button" at bounding box center [667, 190] width 21 height 16
click at [619, 239] on link "Skip Call" at bounding box center [625, 242] width 106 height 16
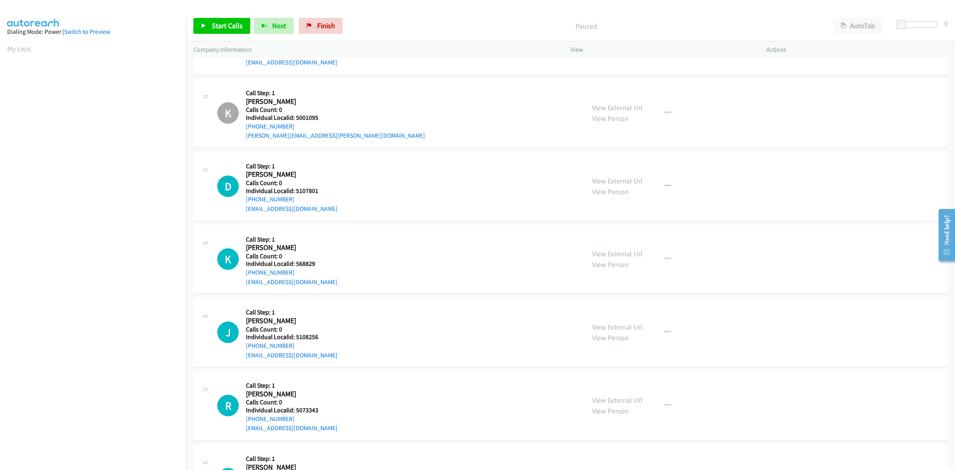
scroll to position [236, 0]
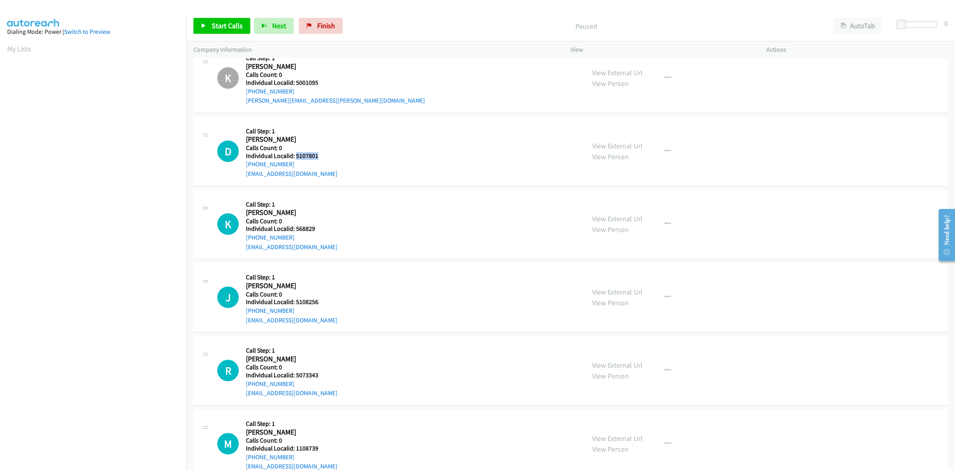
drag, startPoint x: 321, startPoint y: 154, endPoint x: 295, endPoint y: 154, distance: 25.5
click at [295, 154] on h5 "Individual Localid: 5107801" at bounding box center [292, 156] width 92 height 8
copy h5 "5107801"
drag, startPoint x: 364, startPoint y: 148, endPoint x: 360, endPoint y: 150, distance: 4.5
click at [364, 148] on div "D Callback Scheduled Call Step: 1 David Medzyk America/Los_Angeles Calls Count:…" at bounding box center [397, 151] width 360 height 55
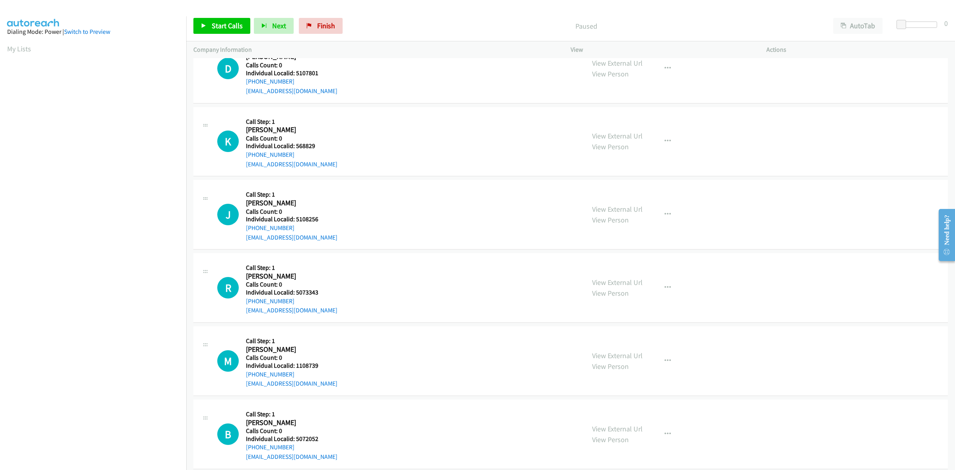
scroll to position [323, 0]
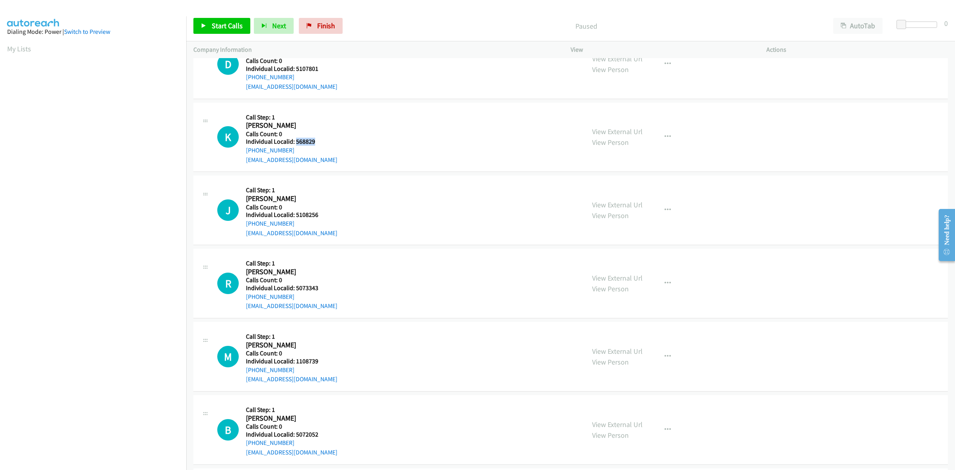
drag, startPoint x: 319, startPoint y: 140, endPoint x: 294, endPoint y: 140, distance: 25.1
click at [294, 140] on h5 "Individual Localid: 568829" at bounding box center [292, 142] width 92 height 8
copy h5 "568829"
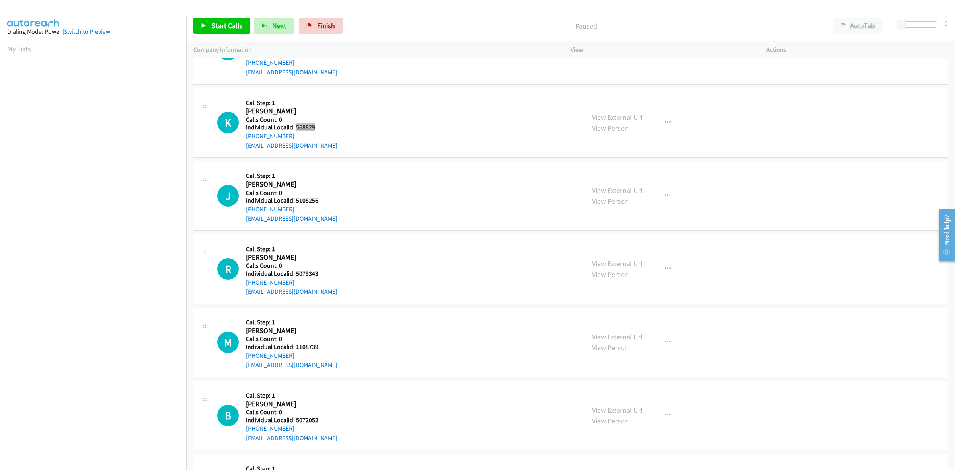
scroll to position [360, 0]
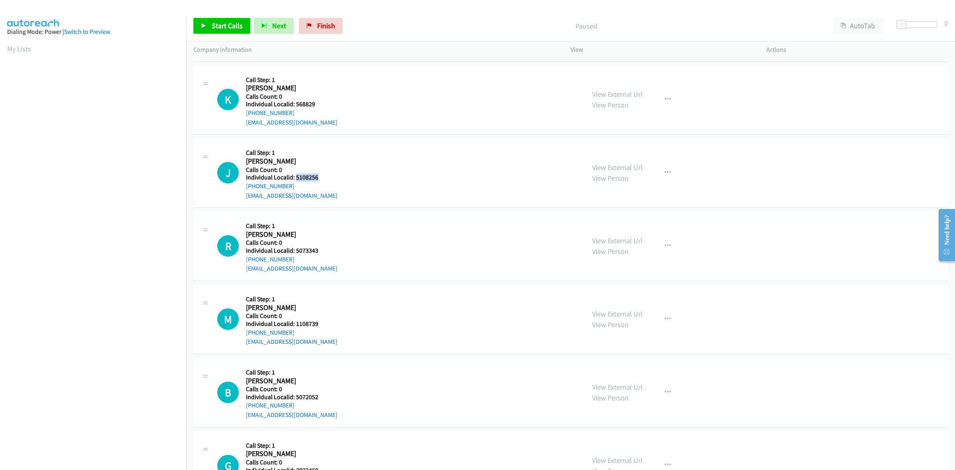
drag, startPoint x: 316, startPoint y: 176, endPoint x: 296, endPoint y: 176, distance: 19.1
click at [296, 176] on h5 "Individual Localid: 5108256" at bounding box center [292, 177] width 92 height 8
copy h5 "5108256"
drag, startPoint x: 476, startPoint y: 201, endPoint x: 239, endPoint y: 218, distance: 237.7
click at [473, 202] on div "J Callback Scheduled Call Step: 1 James Karnes America/Los_Angeles Calls Count:…" at bounding box center [570, 173] width 754 height 70
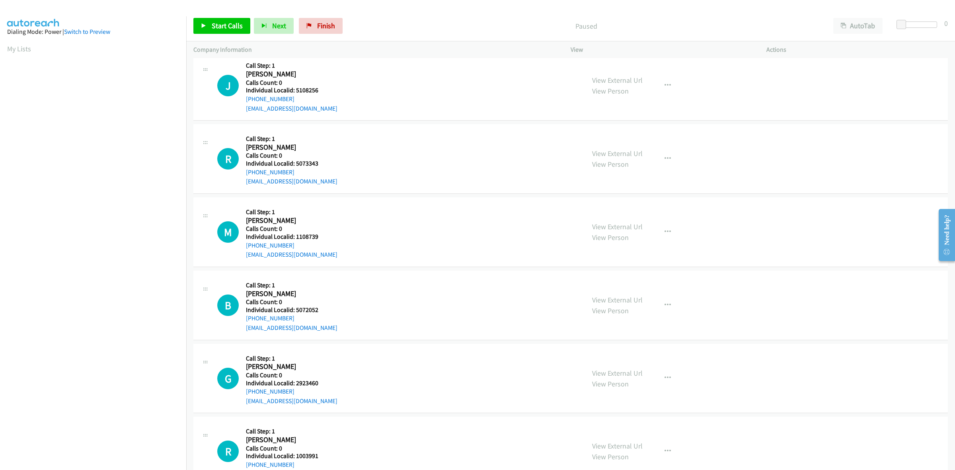
scroll to position [460, 0]
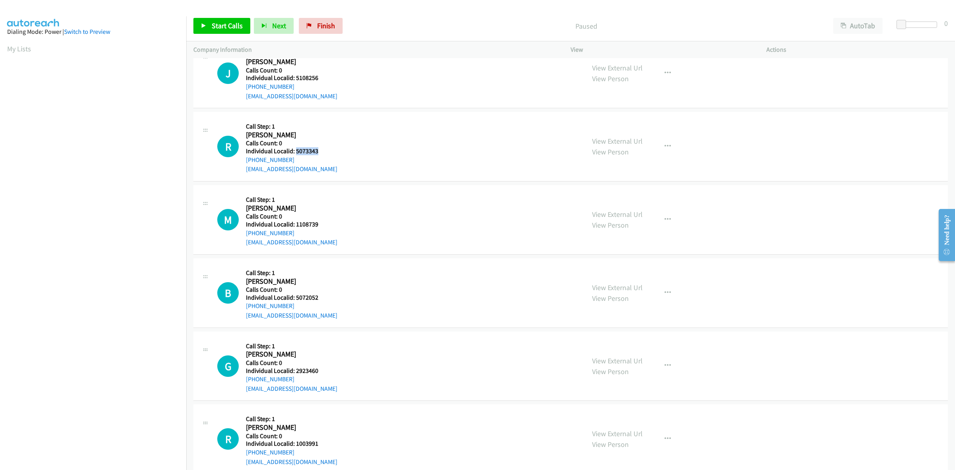
drag, startPoint x: 309, startPoint y: 150, endPoint x: 296, endPoint y: 150, distance: 13.5
click at [296, 150] on h5 "Individual Localid: 5073343" at bounding box center [292, 151] width 92 height 8
copy h5 "5073343"
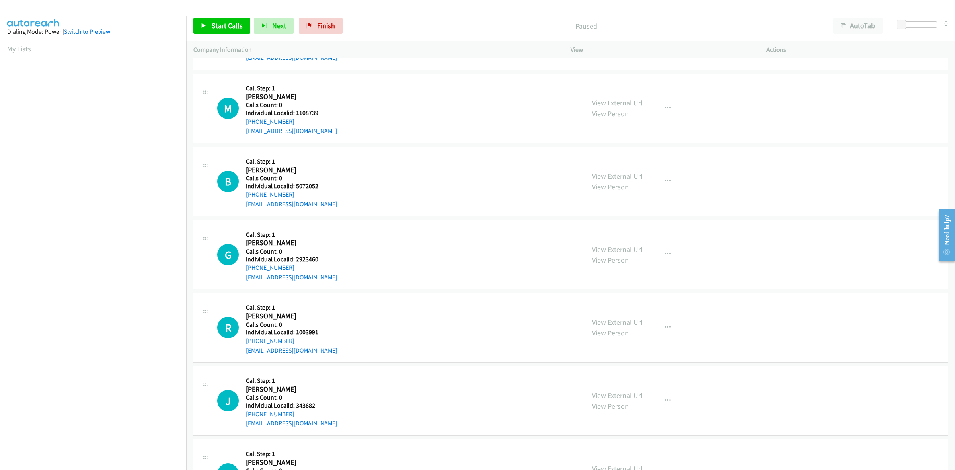
scroll to position [572, 0]
drag, startPoint x: 321, startPoint y: 113, endPoint x: 296, endPoint y: 113, distance: 24.7
click at [296, 113] on h5 "Individual Localid: 1108739" at bounding box center [292, 113] width 92 height 8
copy h5 "1108739"
drag, startPoint x: 292, startPoint y: 119, endPoint x: 246, endPoint y: 121, distance: 45.8
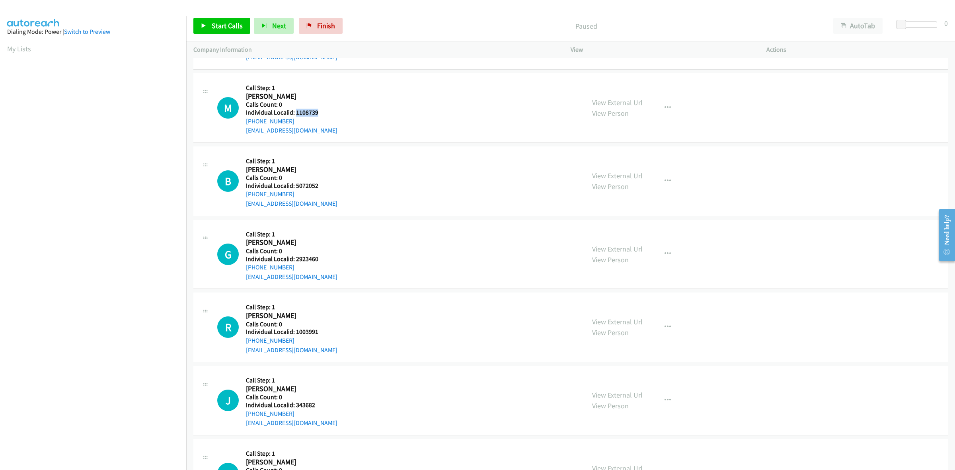
click at [246, 121] on div "+1 337-207-7042" at bounding box center [292, 122] width 92 height 10
copy link "+1 337-207-7042"
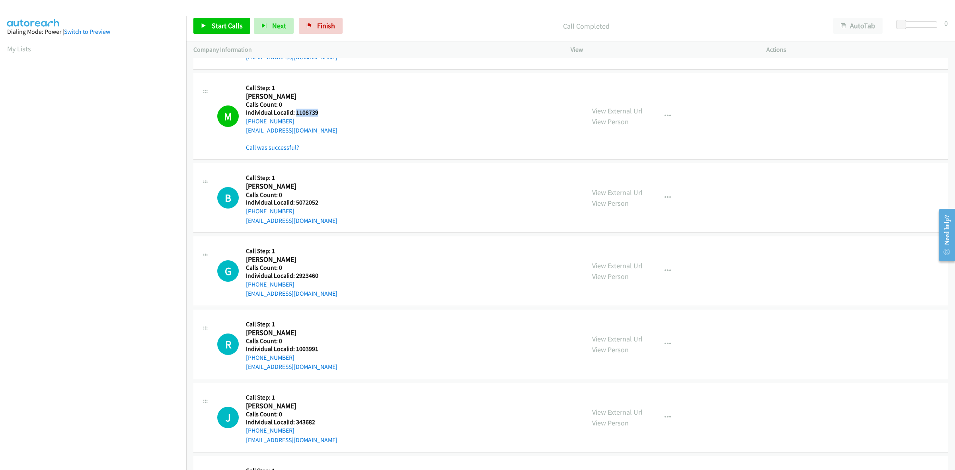
drag, startPoint x: 306, startPoint y: 111, endPoint x: 295, endPoint y: 112, distance: 10.7
click at [295, 112] on h5 "Individual Localid: 1108739" at bounding box center [292, 113] width 92 height 8
copy h5 "1108739"
drag, startPoint x: 398, startPoint y: 168, endPoint x: 342, endPoint y: 178, distance: 56.7
click at [398, 168] on div "B Callback Scheduled Call Step: 1 Bryce Lucas America/New_York Calls Count: 0 I…" at bounding box center [570, 198] width 754 height 70
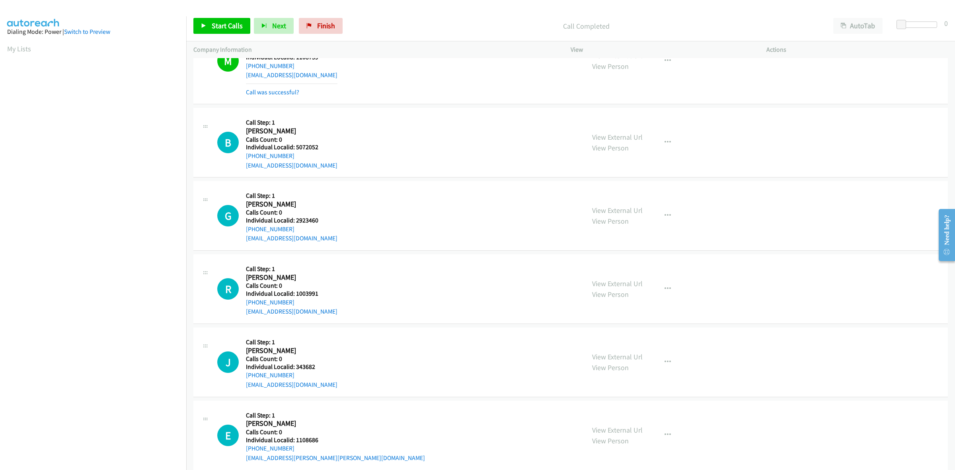
scroll to position [634, 0]
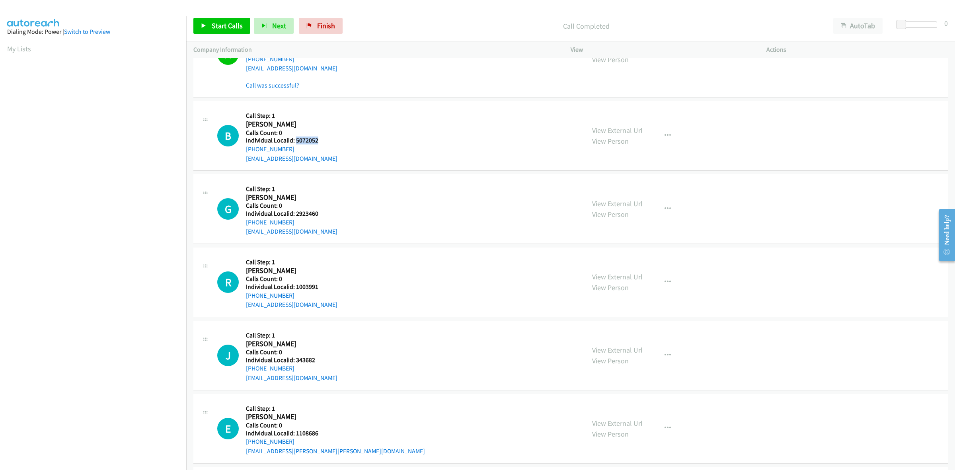
drag, startPoint x: 310, startPoint y: 140, endPoint x: 295, endPoint y: 140, distance: 15.5
click at [295, 140] on h5 "Individual Localid: 5072052" at bounding box center [292, 140] width 92 height 8
copy h5 "5072052"
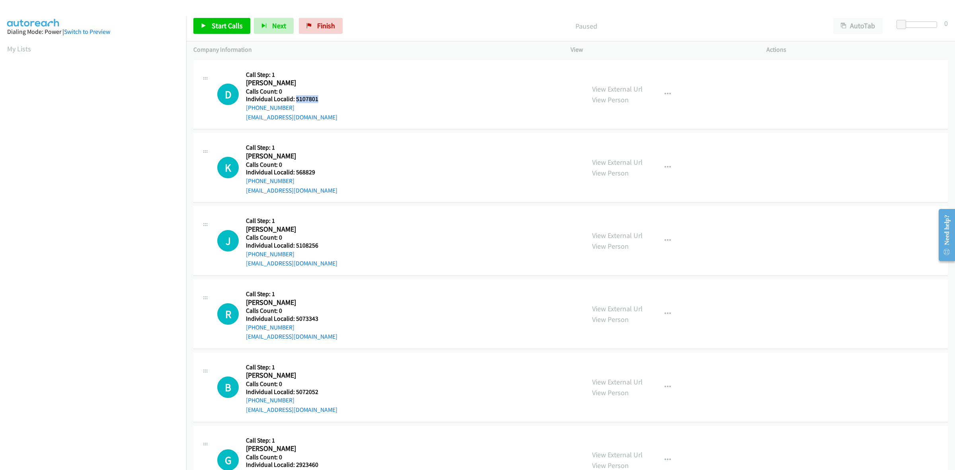
drag, startPoint x: 323, startPoint y: 99, endPoint x: 296, endPoint y: 98, distance: 26.7
click at [296, 98] on h5 "Individual Localid: 5107801" at bounding box center [292, 99] width 92 height 8
copy h5 "5107801"
click at [389, 173] on div "K Callback Scheduled Call Step: 1 [PERSON_NAME] America/[GEOGRAPHIC_DATA] Calls…" at bounding box center [397, 167] width 360 height 55
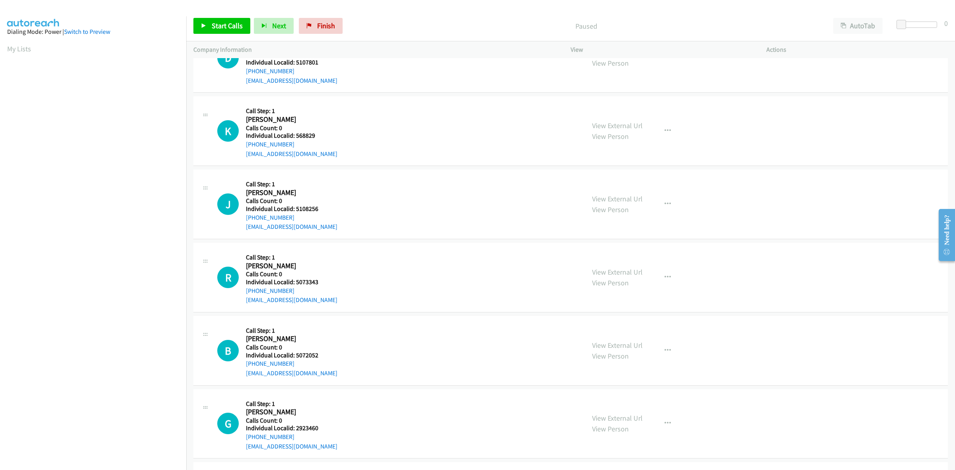
scroll to position [62, 0]
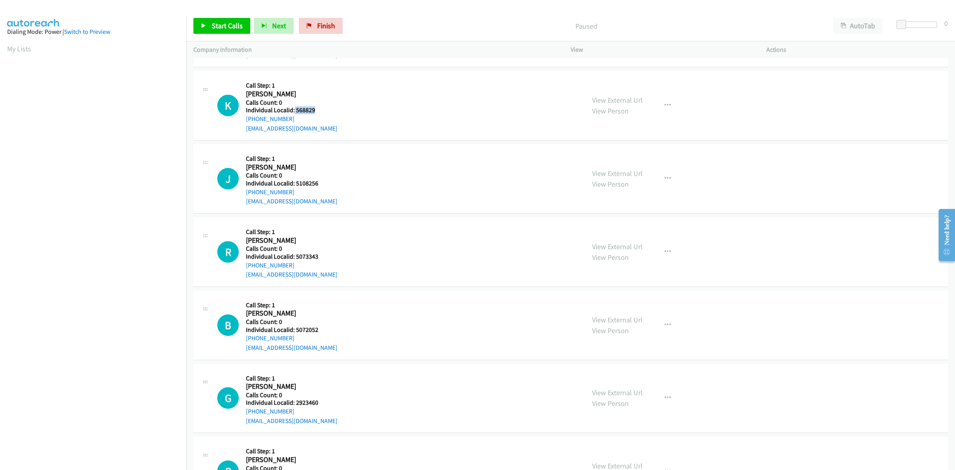
drag, startPoint x: 317, startPoint y: 111, endPoint x: 294, endPoint y: 110, distance: 23.5
click at [294, 110] on h5 "Individual Localid: 568829" at bounding box center [292, 110] width 92 height 8
copy h5 "568829"
click at [325, 94] on div "K Callback Scheduled Call Step: 1 [PERSON_NAME] America/[GEOGRAPHIC_DATA] Calls…" at bounding box center [397, 105] width 360 height 55
drag, startPoint x: 292, startPoint y: 116, endPoint x: 245, endPoint y: 119, distance: 47.0
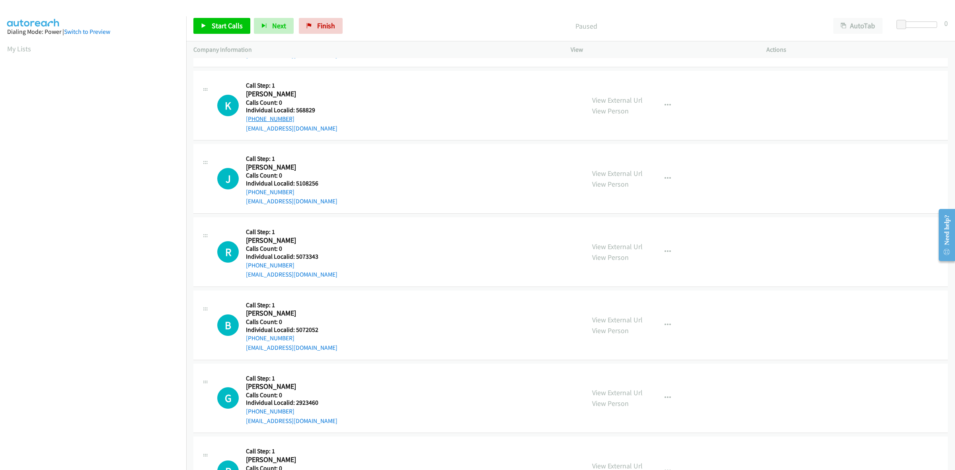
click at [246, 119] on div "[PHONE_NUMBER]" at bounding box center [292, 119] width 92 height 10
copy link "[PHONE_NUMBER]"
click at [479, 129] on div "K Callback Scheduled Call Step: 1 [PERSON_NAME] America/[GEOGRAPHIC_DATA] Calls…" at bounding box center [397, 105] width 360 height 55
